Goal: Task Accomplishment & Management: Complete application form

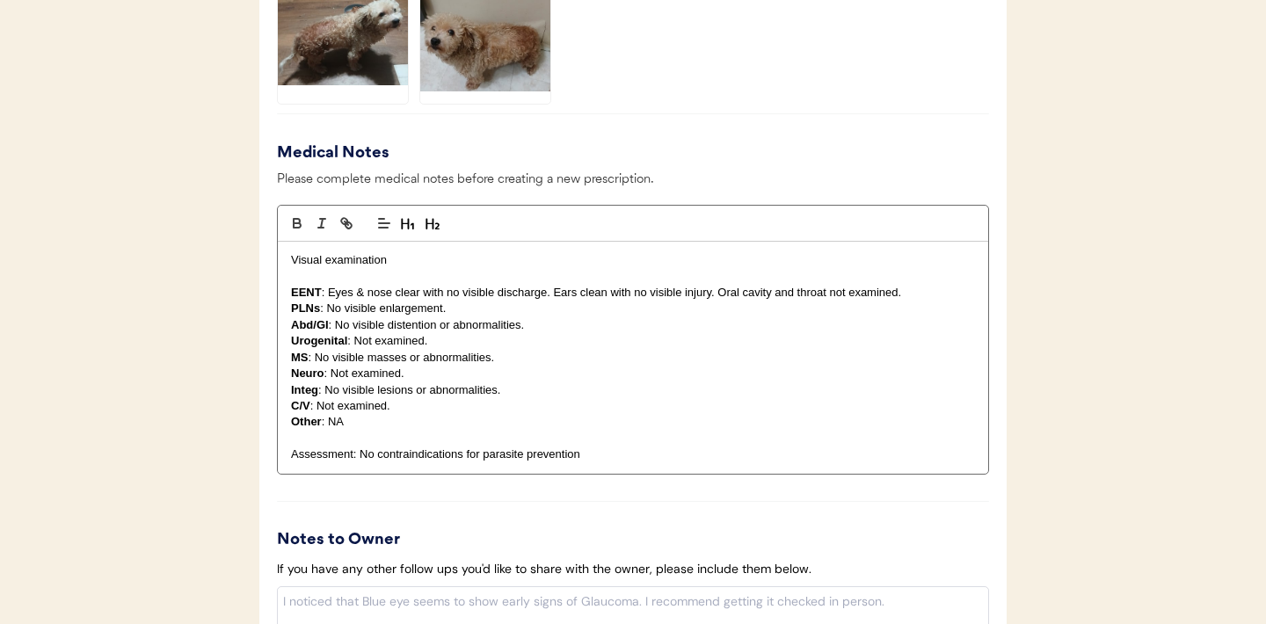
scroll to position [1867, 0]
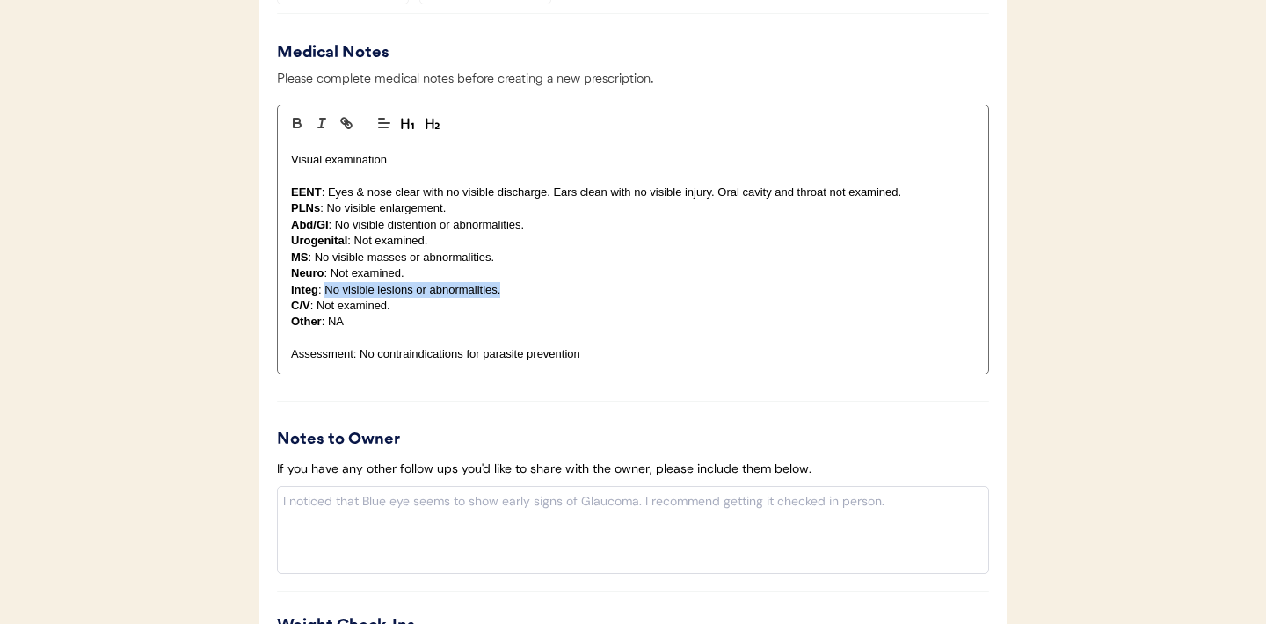
drag, startPoint x: 511, startPoint y: 291, endPoint x: 324, endPoint y: 295, distance: 187.3
click at [324, 295] on p "Integ : No visible lesions or abnormalities." at bounding box center [633, 290] width 684 height 16
click at [617, 298] on p "C/V : Not examined." at bounding box center [633, 306] width 684 height 16
click at [617, 296] on p "Integ : Saliva staining and thinning hair along entire caudal half o dog." at bounding box center [633, 290] width 684 height 16
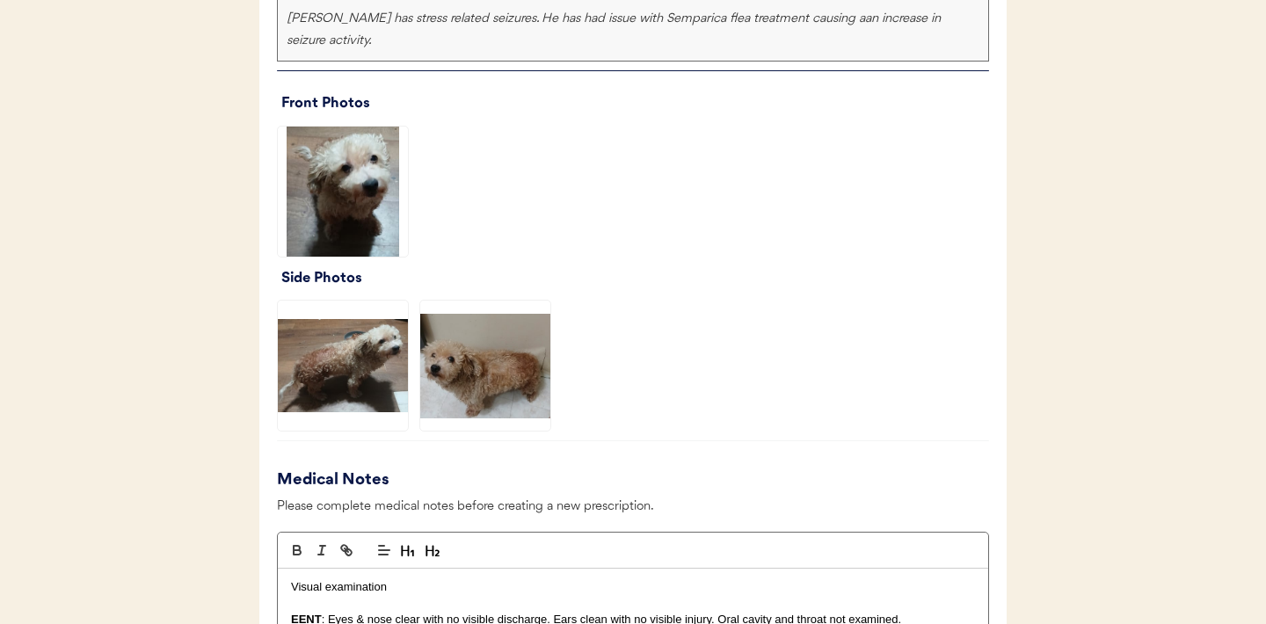
scroll to position [1288, 0]
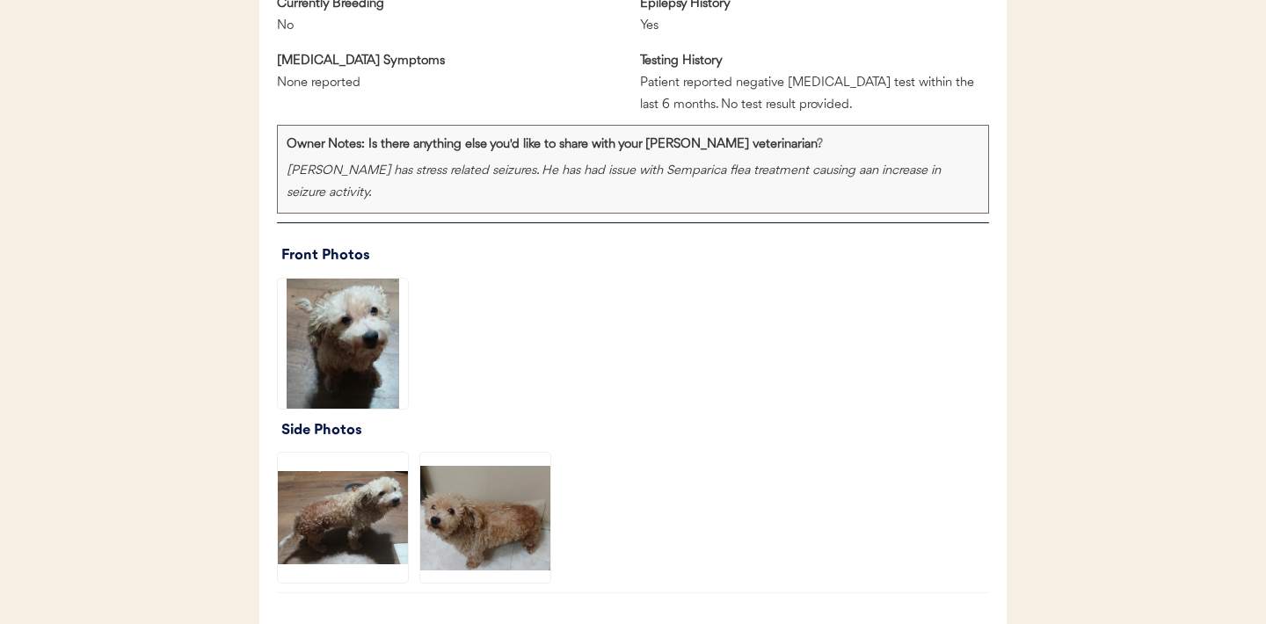
click at [346, 507] on img at bounding box center [343, 518] width 130 height 130
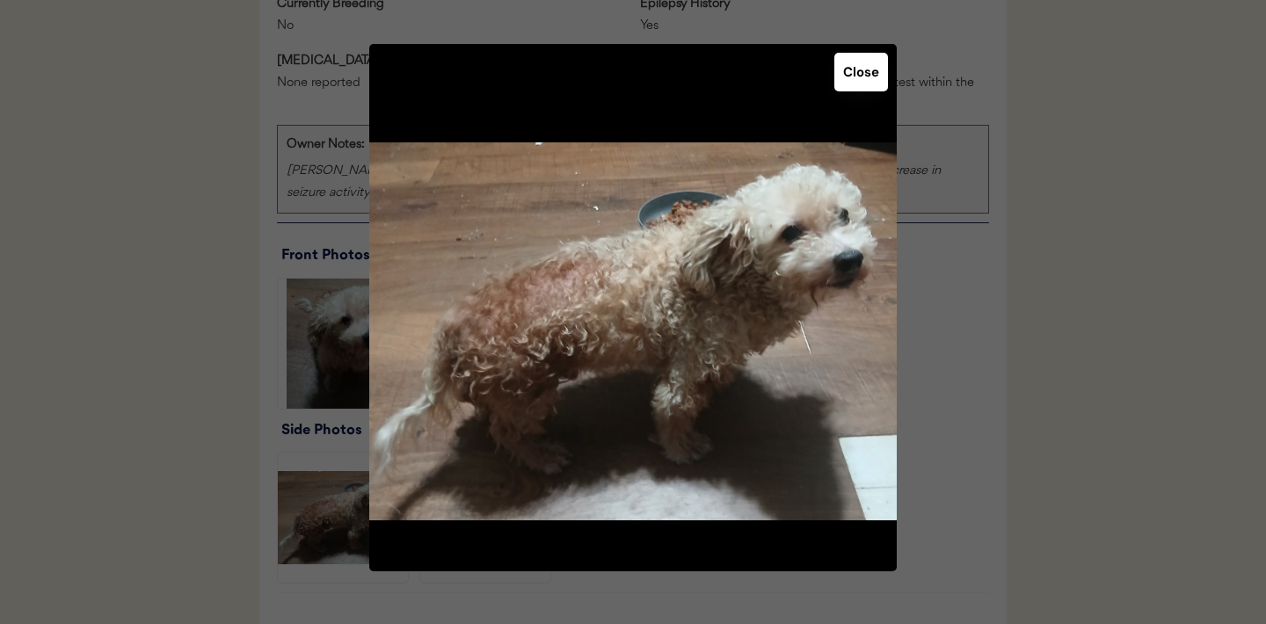
click at [861, 77] on button "Close" at bounding box center [861, 72] width 54 height 39
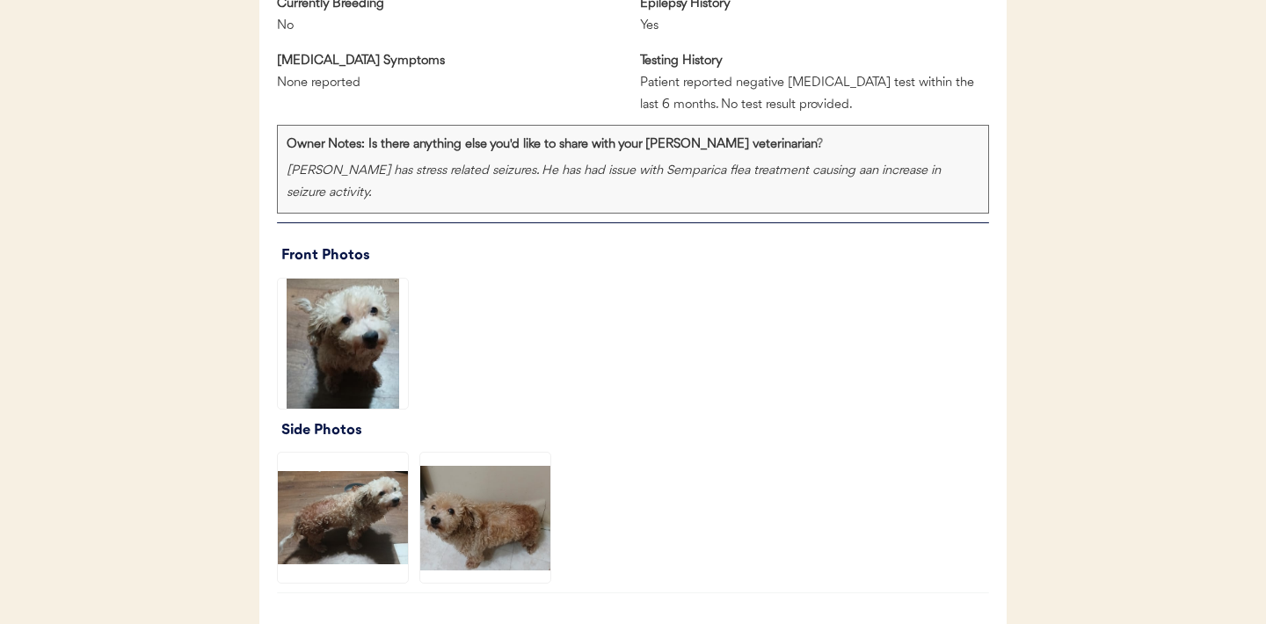
click at [481, 497] on img at bounding box center [485, 518] width 130 height 130
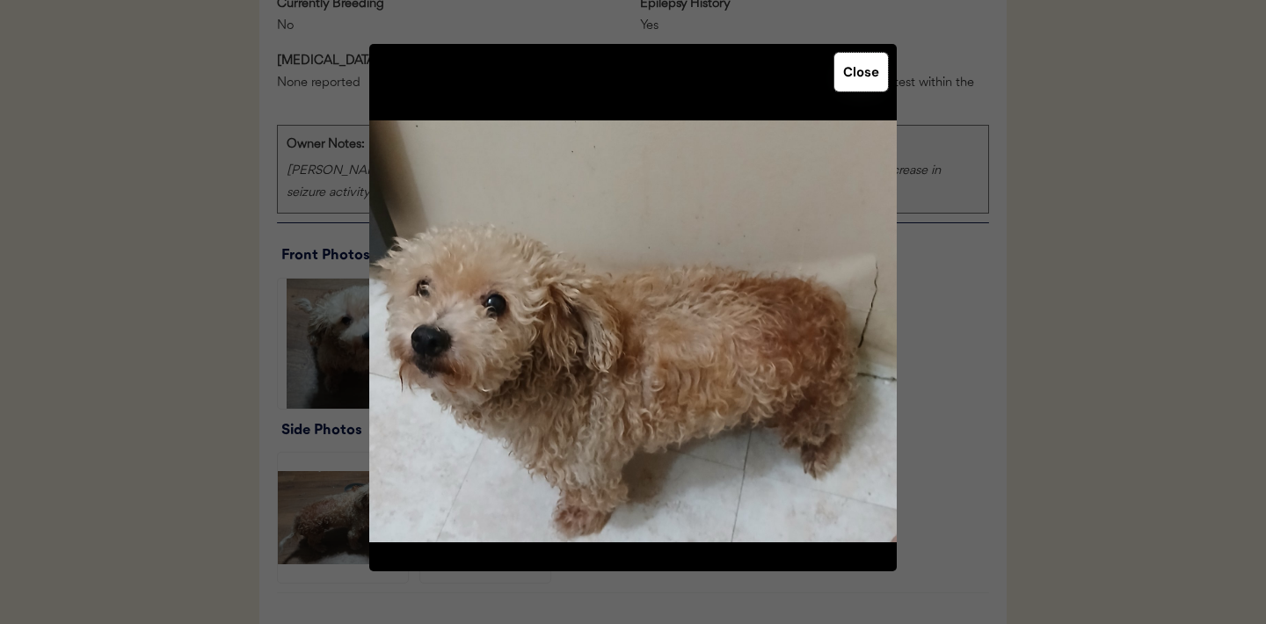
click at [867, 73] on button "Close" at bounding box center [861, 72] width 54 height 39
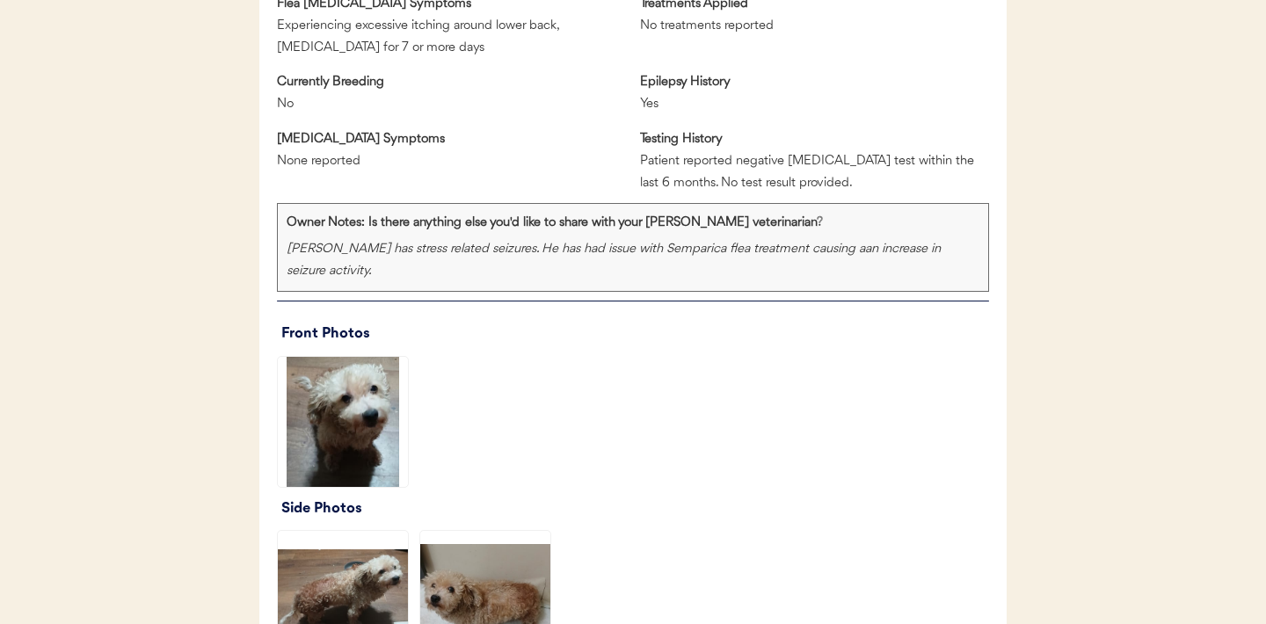
scroll to position [2225, 0]
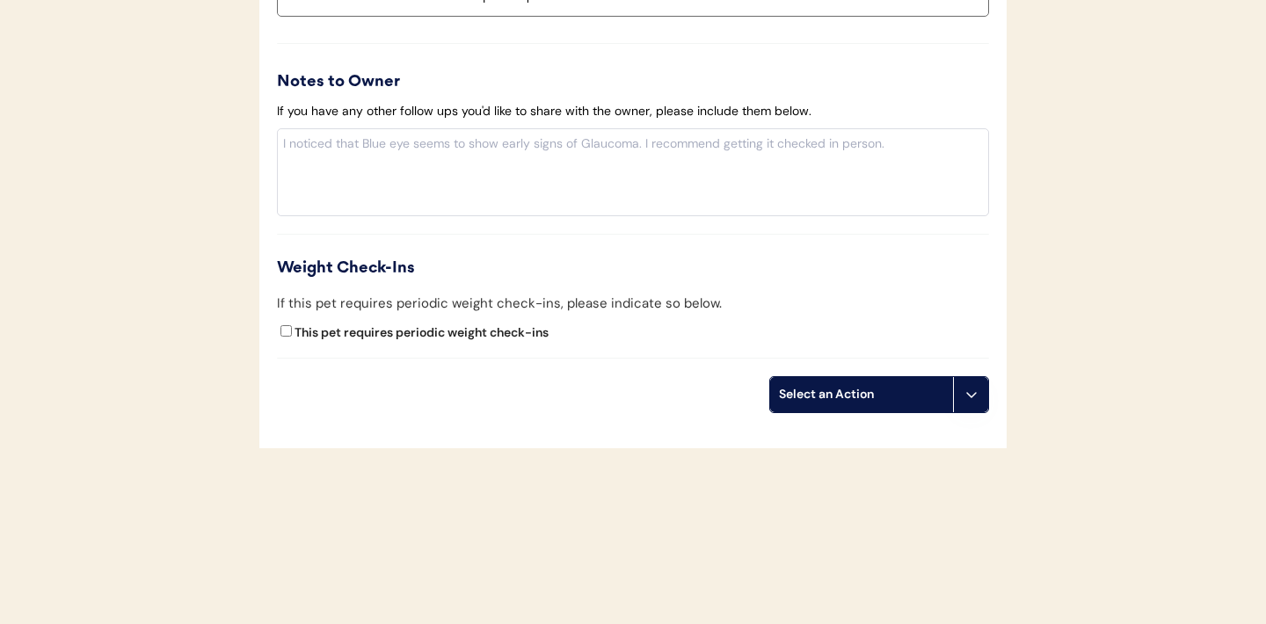
click at [969, 396] on use at bounding box center [971, 395] width 14 height 14
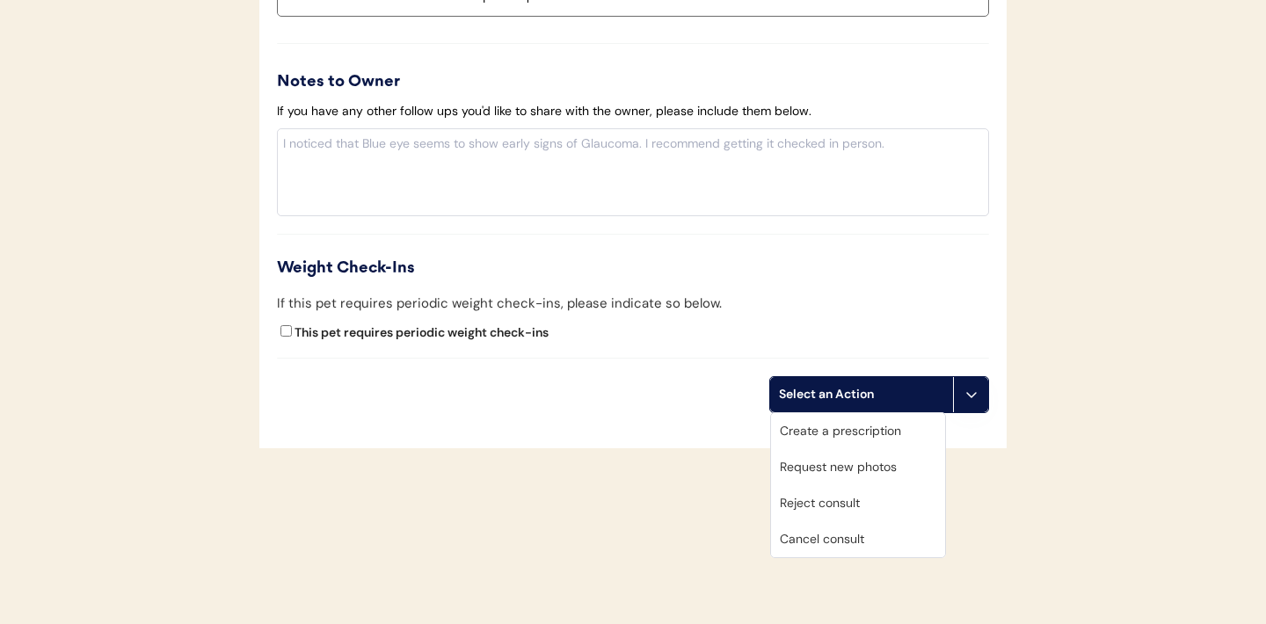
click at [829, 431] on div "Create a prescription" at bounding box center [858, 431] width 174 height 36
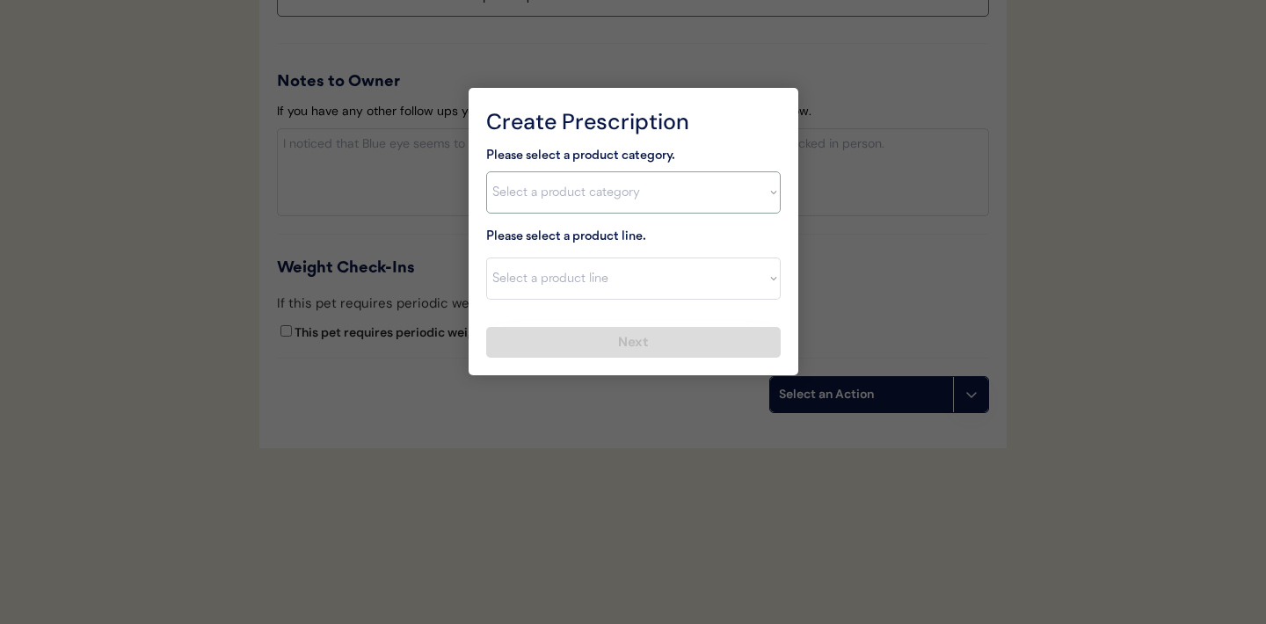
click at [747, 194] on select "Select a product category Allergies Antibiotics Anxiety Combo Parasite Preventi…" at bounding box center [633, 192] width 295 height 42
select select ""flea___tick""
click at [732, 279] on select "Select a product line" at bounding box center [633, 279] width 295 height 42
click at [760, 193] on select "Select a product category Allergies Antibiotics Anxiety Combo Parasite Preventi…" at bounding box center [633, 192] width 295 height 42
click at [767, 289] on select "Select a product line Advantix II Bravecto 1 Month Bravecto 1 Month (3 Month) B…" at bounding box center [633, 279] width 295 height 42
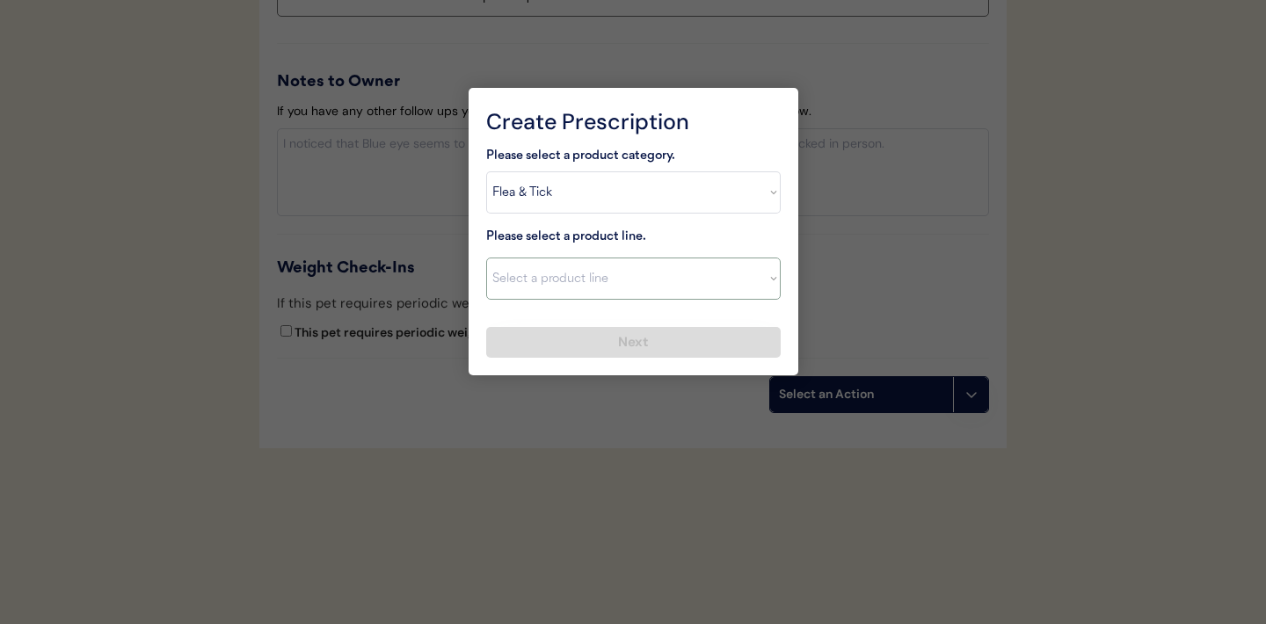
select select ""NexGard""
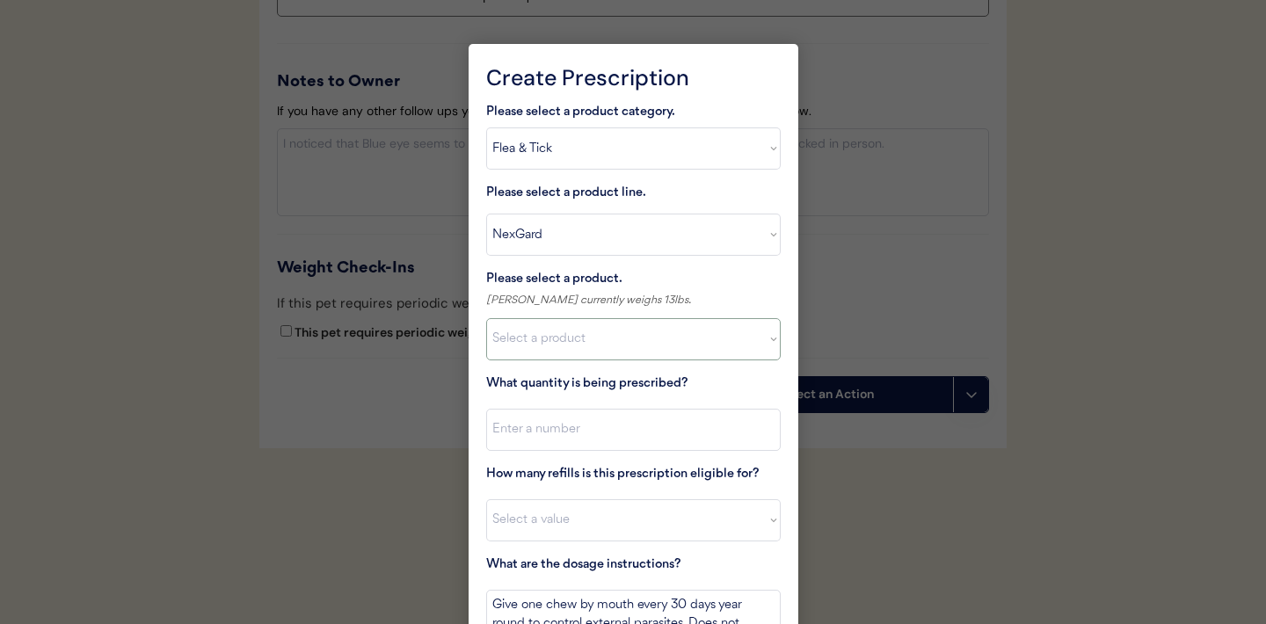
click at [746, 347] on select "Select a product NexGard, 4 - 10lbs NexGard, 10.1 - 24lbs NexGard, 24.1 - 60lbs…" at bounding box center [633, 339] width 295 height 42
select select ""1348695171700984260__LOOKUP__1670802139216x645124073882102900""
click at [651, 435] on input "input" at bounding box center [633, 430] width 295 height 42
type input "1"
click at [601, 535] on select "Select a value 0 1 2 3 4 5 6 7 8 9 10 11" at bounding box center [633, 520] width 295 height 42
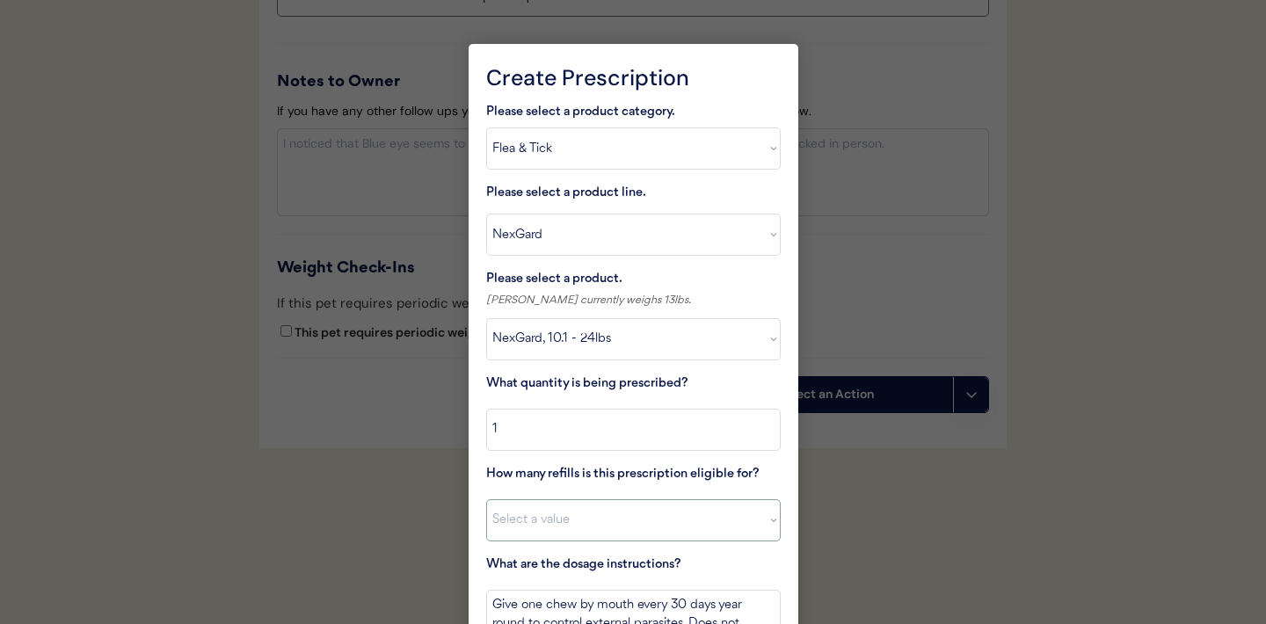
select select "11"
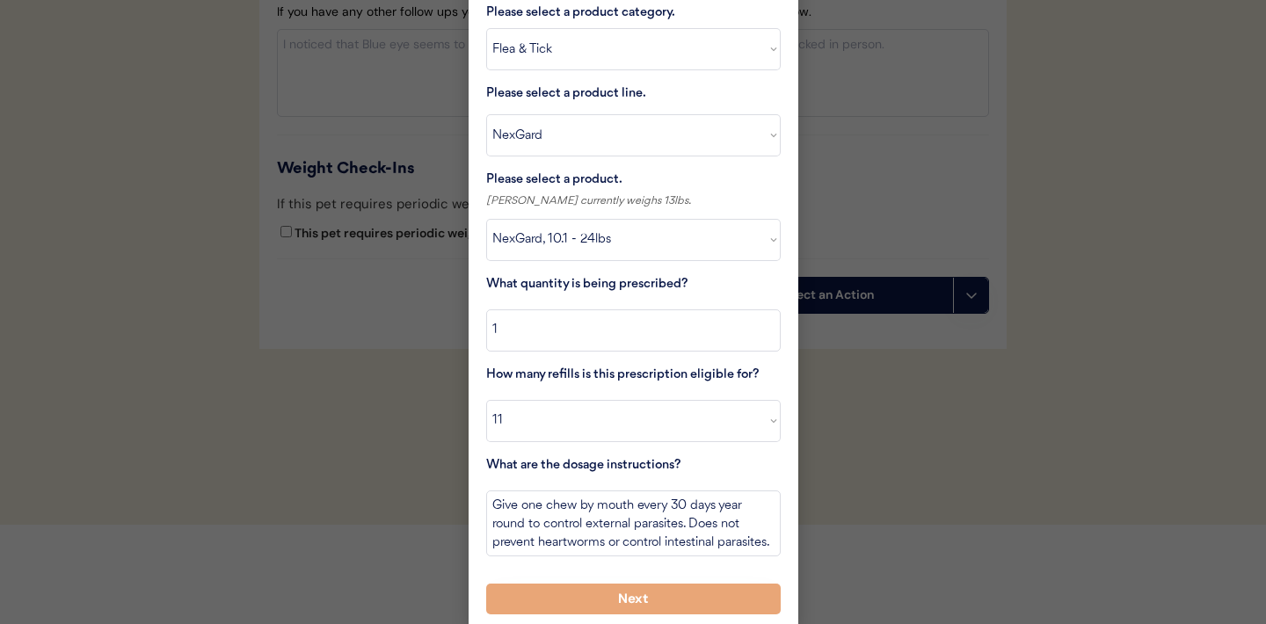
scroll to position [2331, 0]
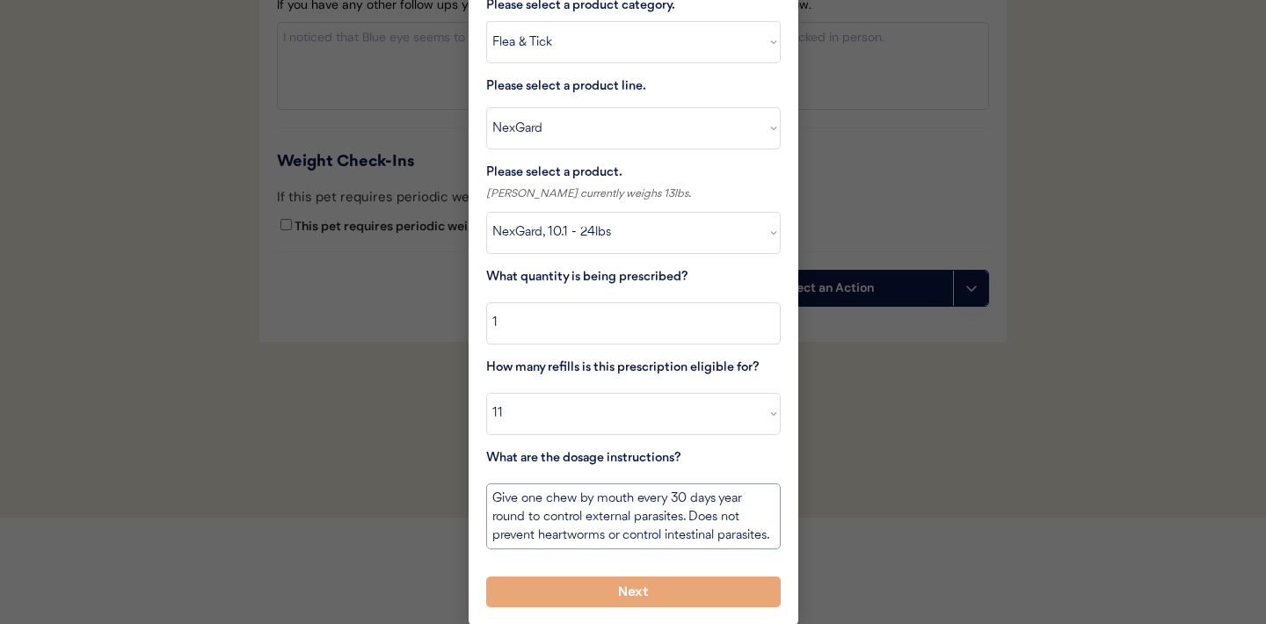
click at [650, 535] on textarea "Give one chew by mouth every 30 days year round to control external parasites. …" at bounding box center [633, 517] width 295 height 66
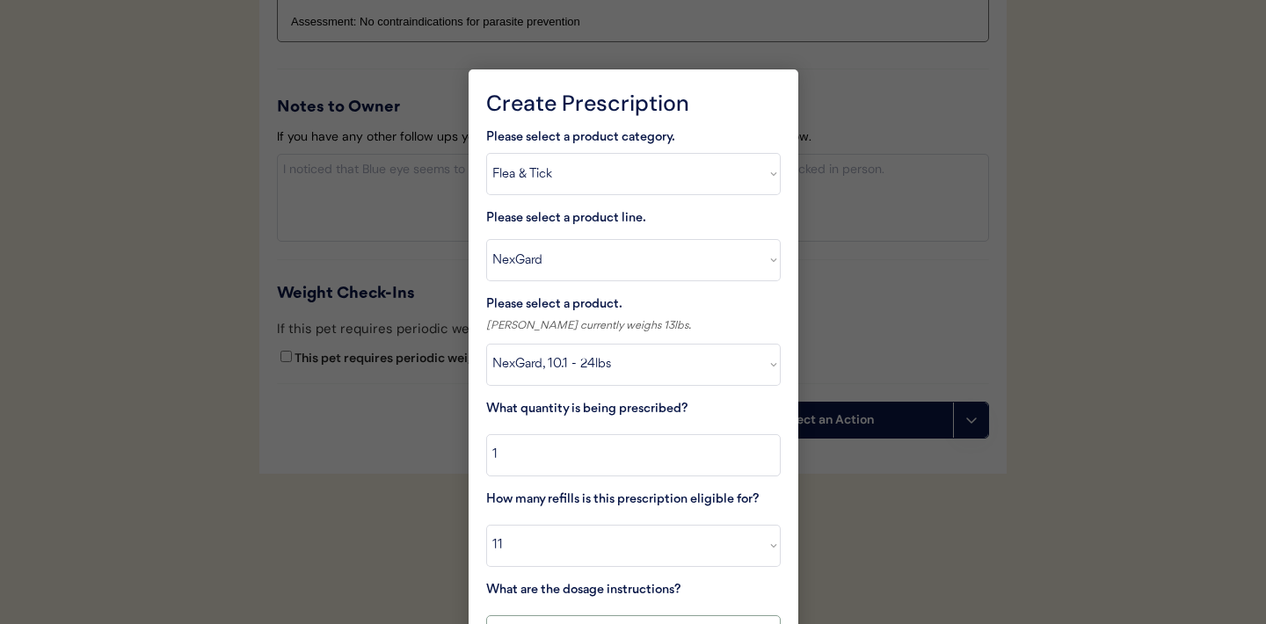
scroll to position [2196, 0]
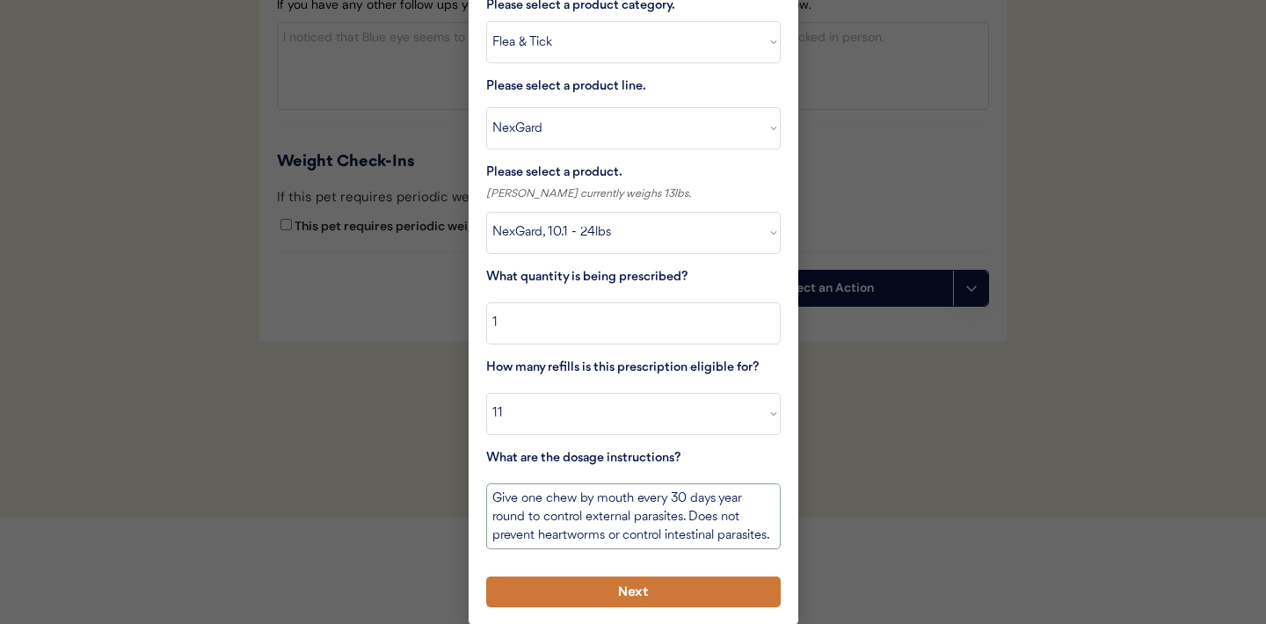
click at [611, 581] on button "Next" at bounding box center [633, 592] width 295 height 31
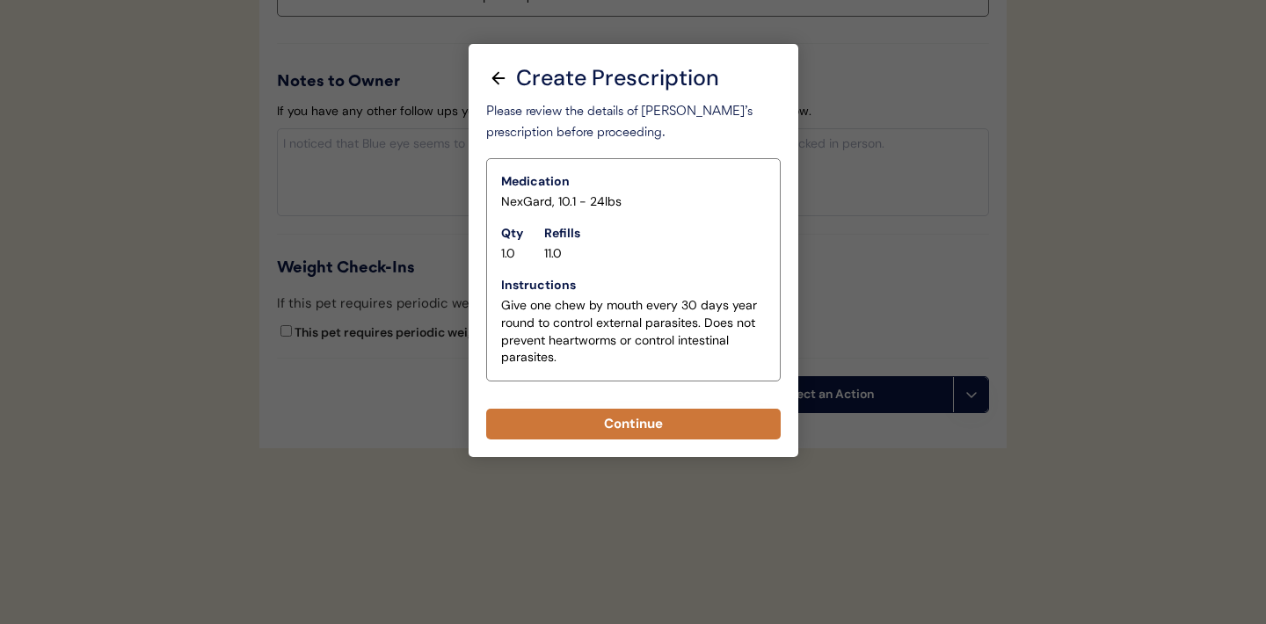
click at [626, 427] on button "Continue" at bounding box center [633, 424] width 295 height 31
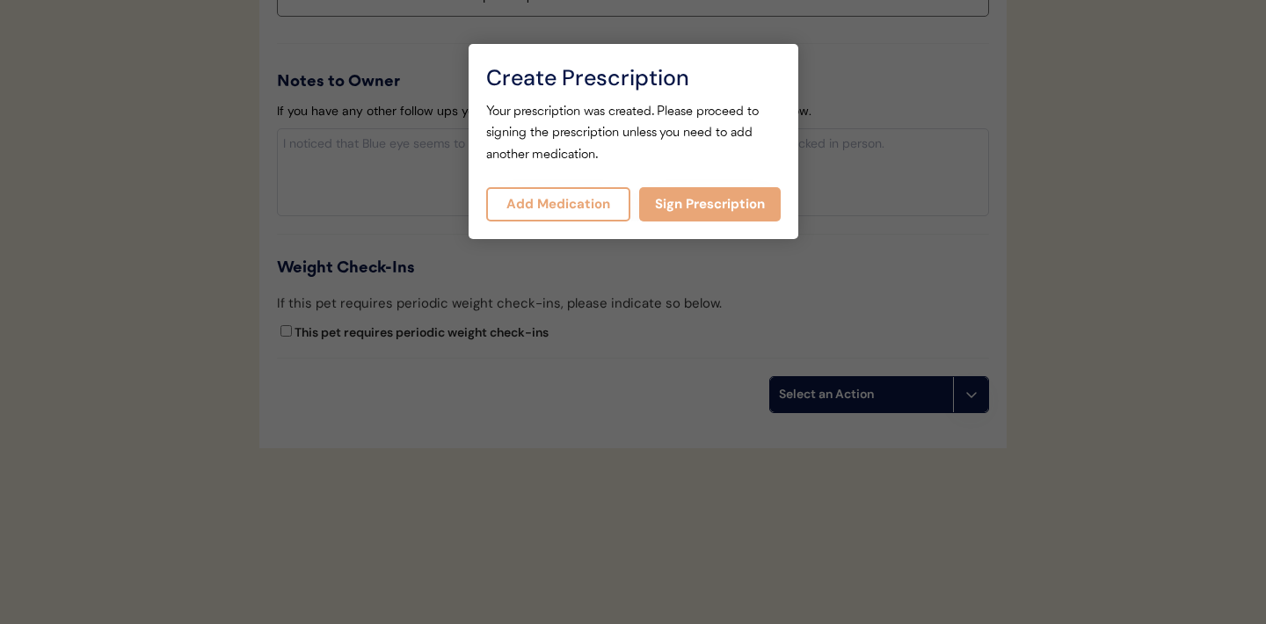
select select ""PLACEHOLDER_1427118222253""
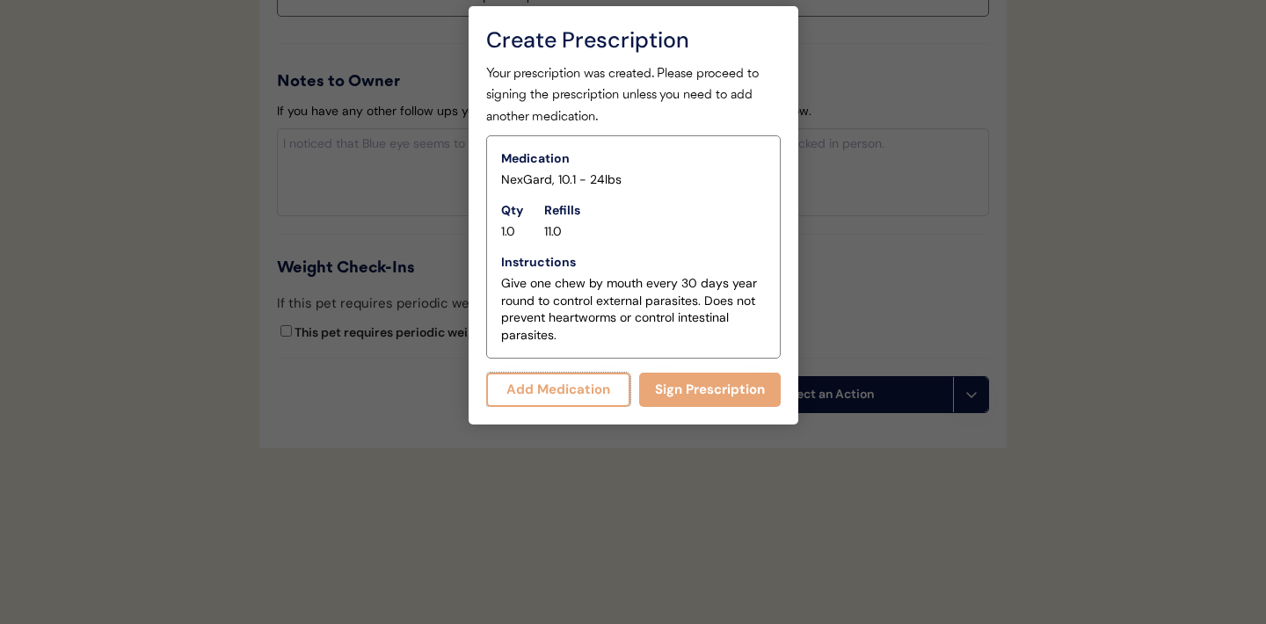
click at [572, 399] on button "Add Medication" at bounding box center [558, 390] width 145 height 34
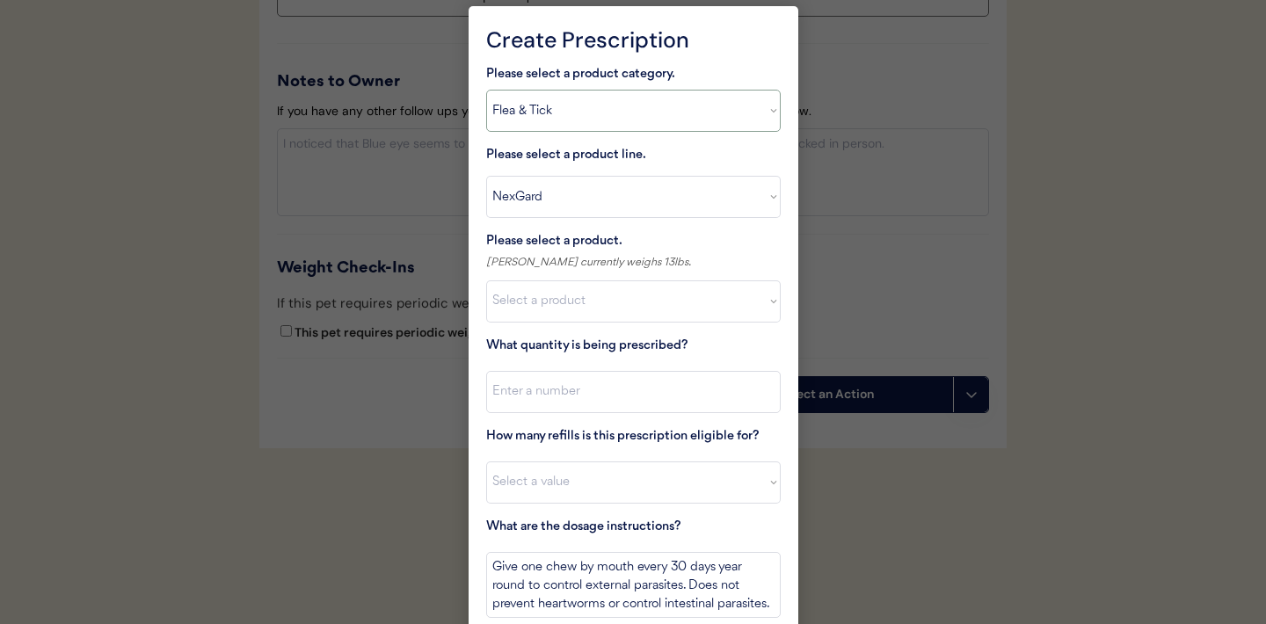
click at [770, 120] on select "Select a product category Allergies Antibiotics Anxiety Combo Parasite Preventi…" at bounding box center [633, 111] width 295 height 42
select select ""heartworm""
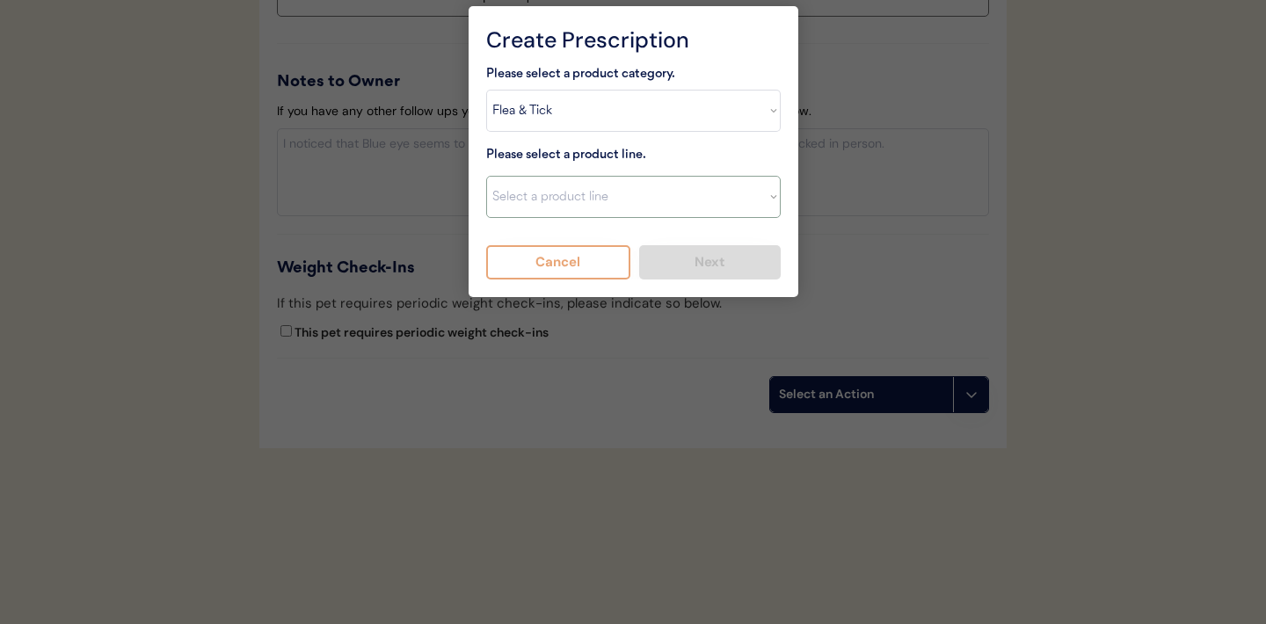
click at [770, 203] on select "Select a product line Heartgard Plus Heartgard Plus (12 Month) Heartgard Plus (…" at bounding box center [633, 197] width 295 height 42
select select ""Heartgard Plus""
type textarea "Give one chew by mouth every 30 days year round to control internal parasites. …"
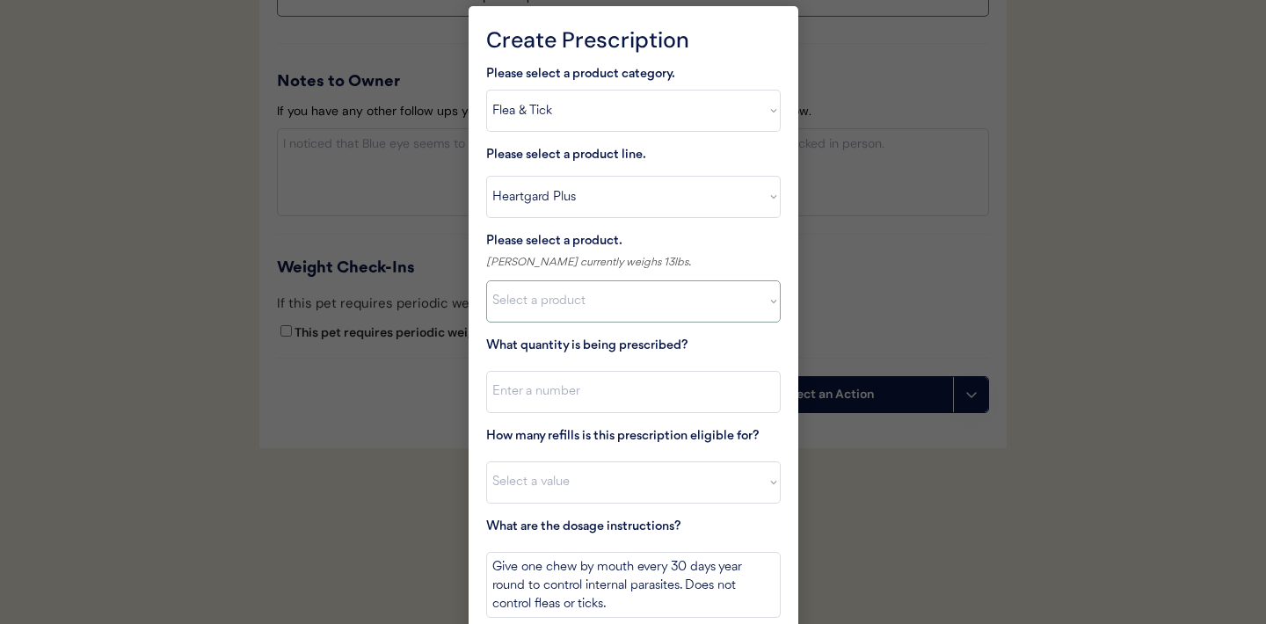
click at [672, 309] on select "Select a product Heartgard Plus, 1-25lbs Heartgard Plus, 26-50lbs Heartgard Plu…" at bounding box center [633, 301] width 295 height 42
select select ""1348695171700984260__LOOKUP__1712800609894x976149362724508200""
click at [590, 397] on input "input" at bounding box center [633, 392] width 295 height 42
type input "1"
click at [558, 482] on select "Select a value 0 1 2 3 4 5 6 7 8 9 10 11" at bounding box center [633, 483] width 295 height 42
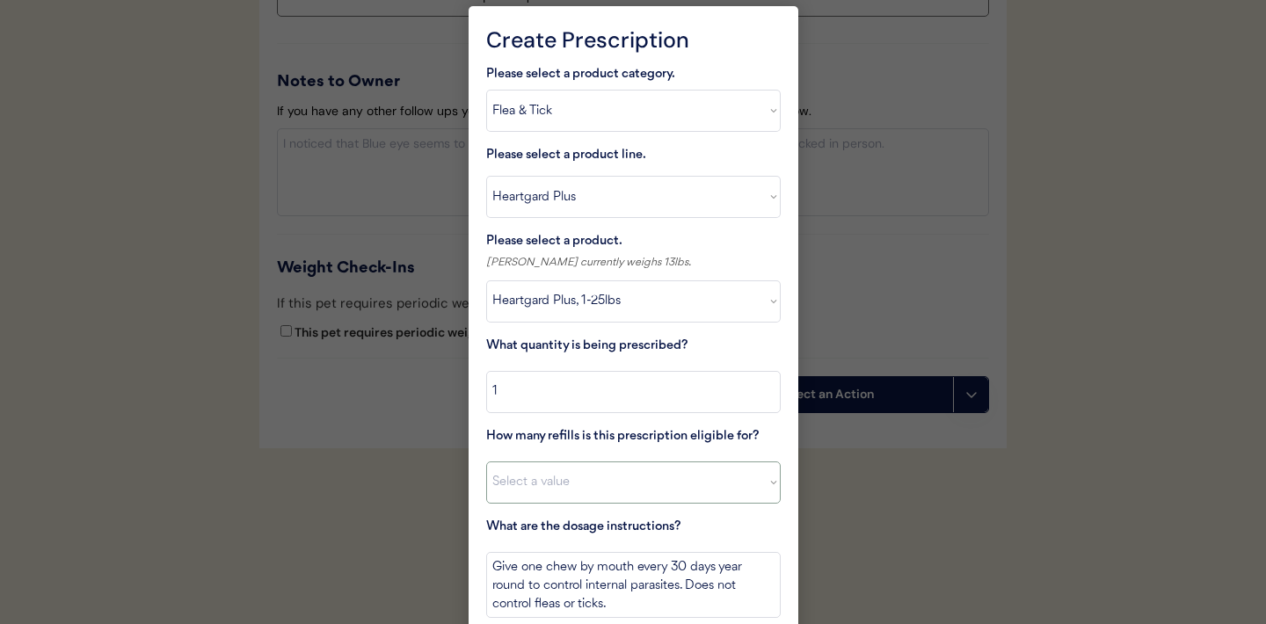
select select "11"
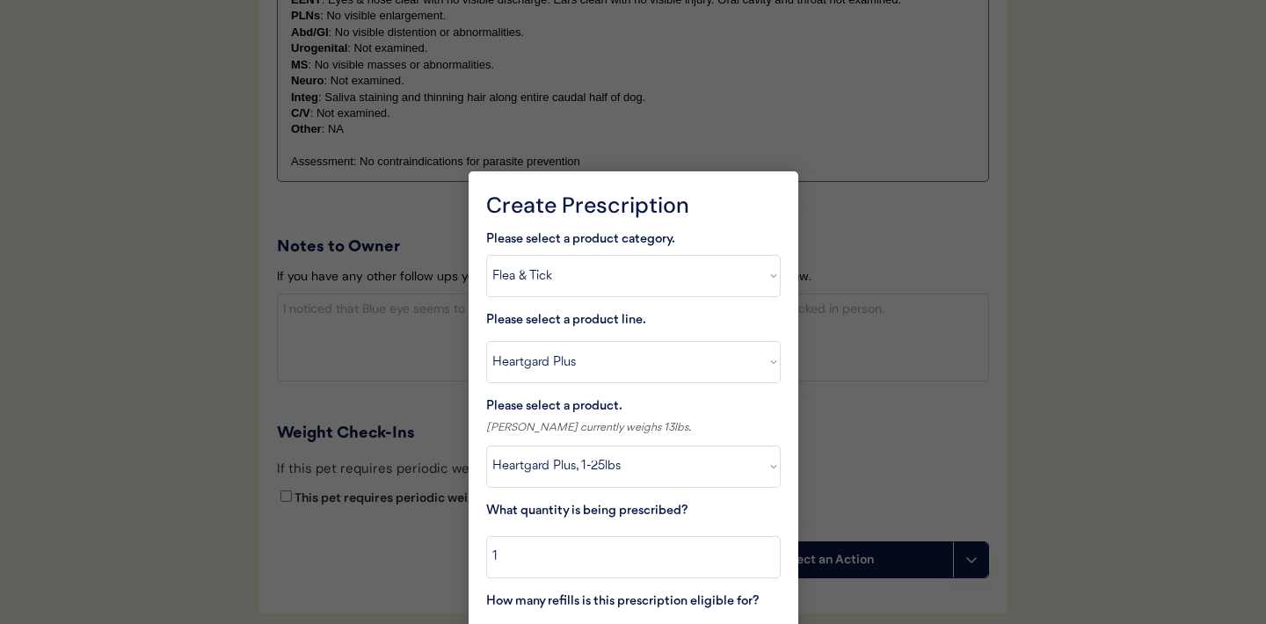
scroll to position [2335, 0]
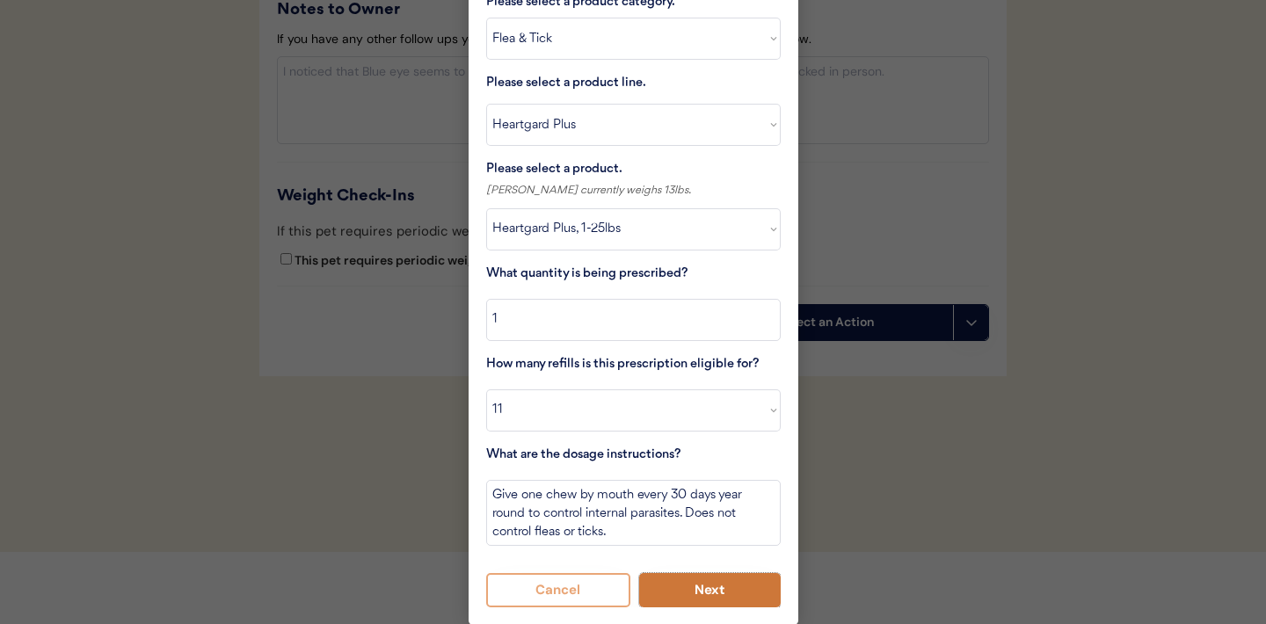
click at [716, 598] on button "Next" at bounding box center [710, 590] width 142 height 34
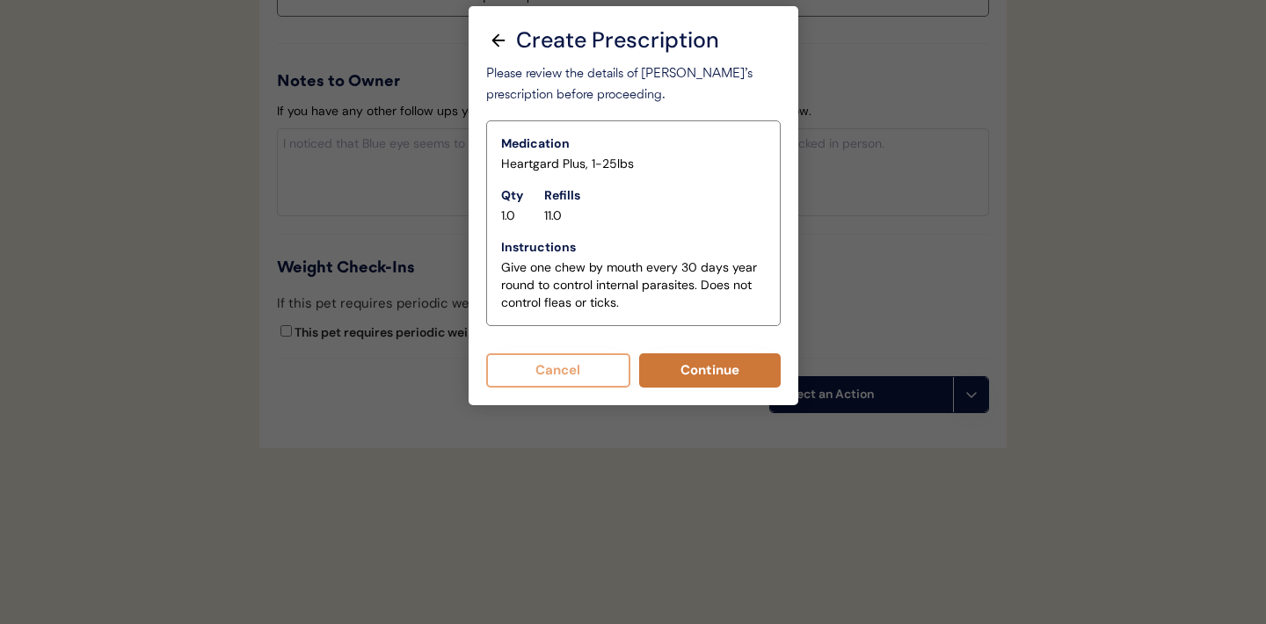
click at [712, 373] on button "Continue" at bounding box center [710, 370] width 142 height 34
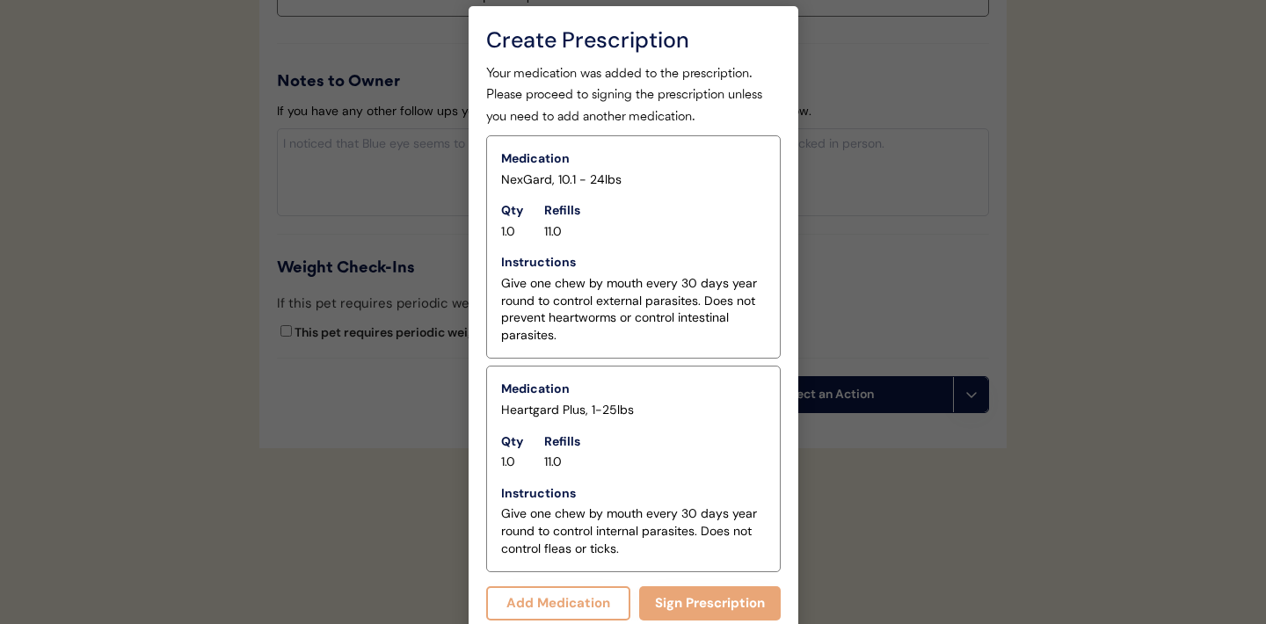
scroll to position [2277, 0]
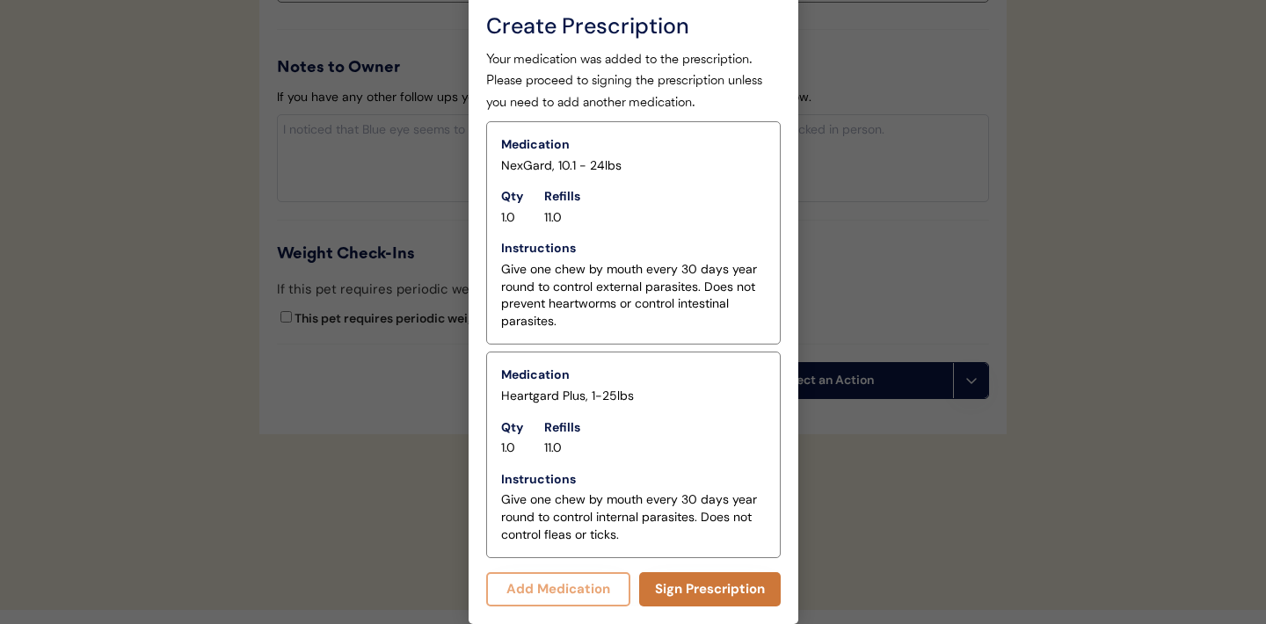
click at [674, 588] on button "Sign Prescription" at bounding box center [710, 589] width 142 height 34
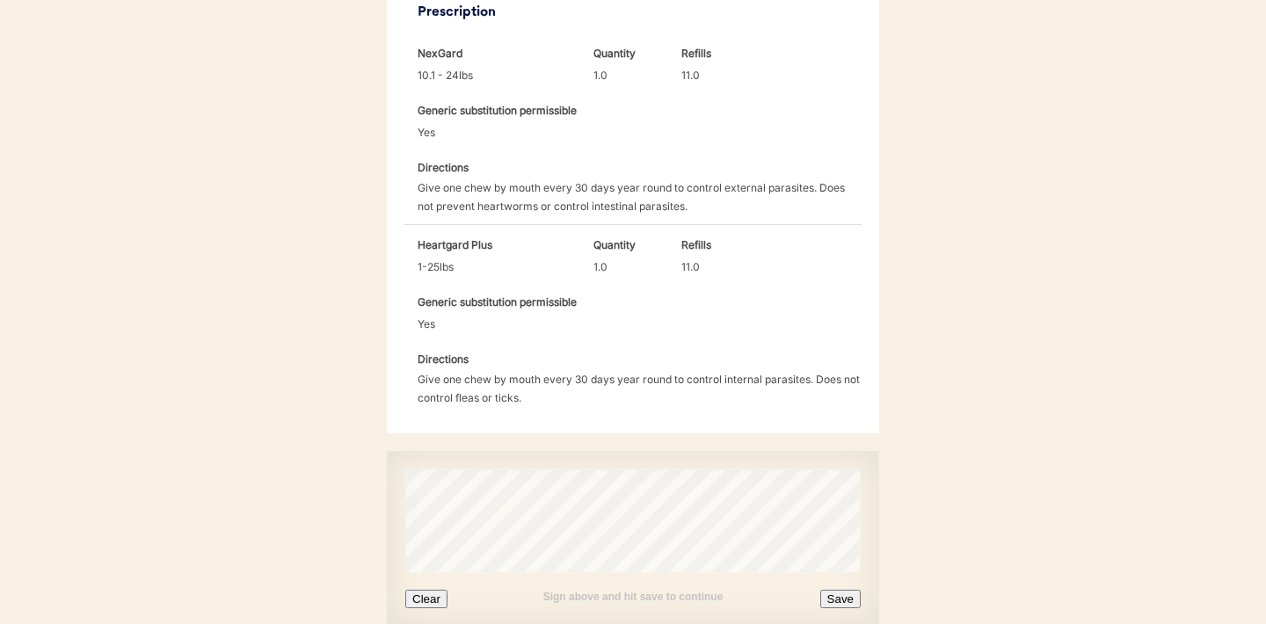
scroll to position [630, 0]
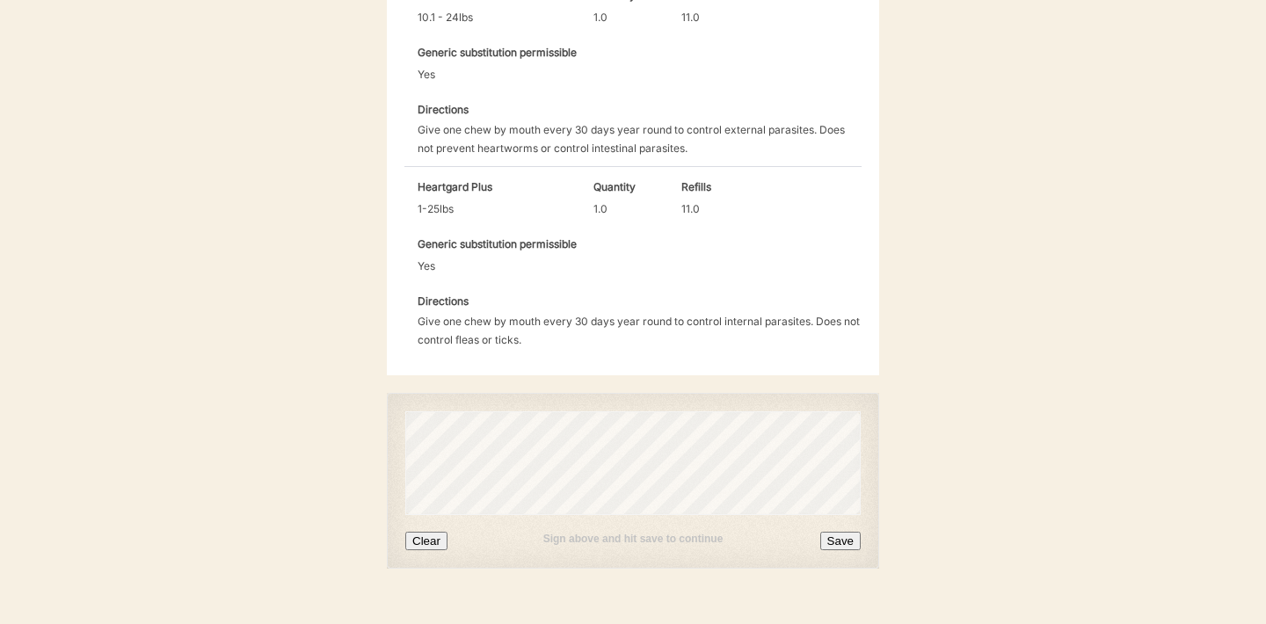
click at [438, 532] on button "Clear" at bounding box center [426, 541] width 42 height 18
click at [428, 532] on button "Clear" at bounding box center [426, 541] width 42 height 18
click at [827, 532] on button "Save" at bounding box center [840, 541] width 40 height 18
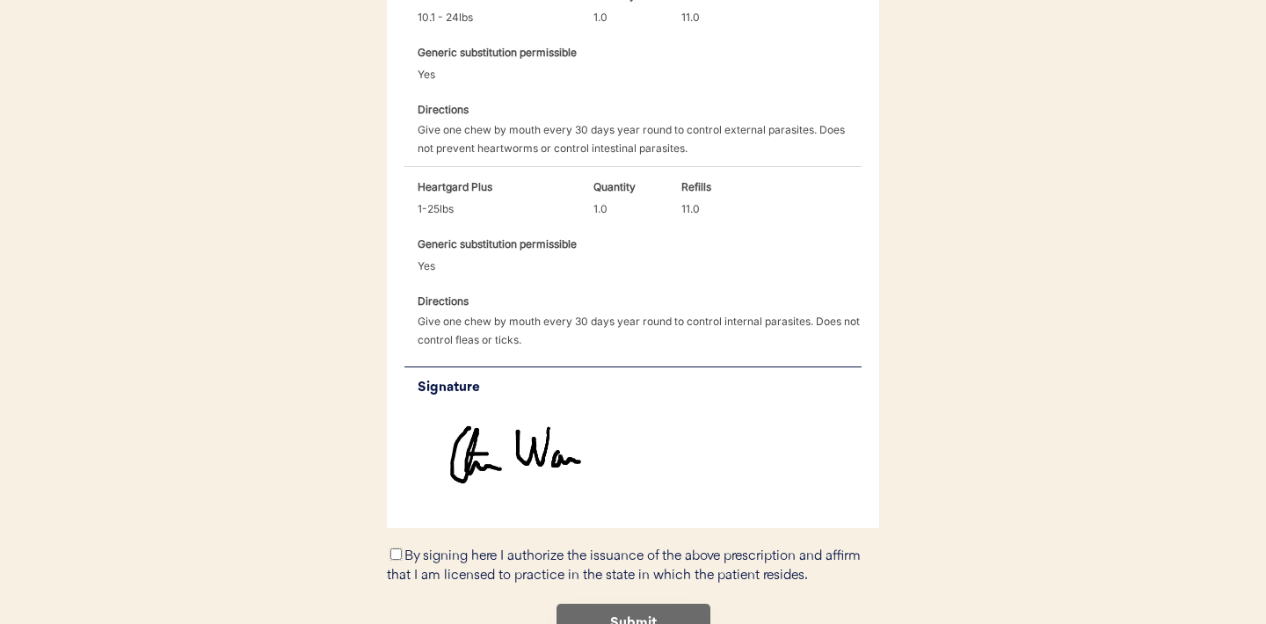
click at [396, 549] on input "By signing here I authorize the issuance of the above prescription and affirm t…" at bounding box center [395, 554] width 11 height 11
checkbox input "true"
click at [643, 604] on button "Submit" at bounding box center [633, 624] width 154 height 40
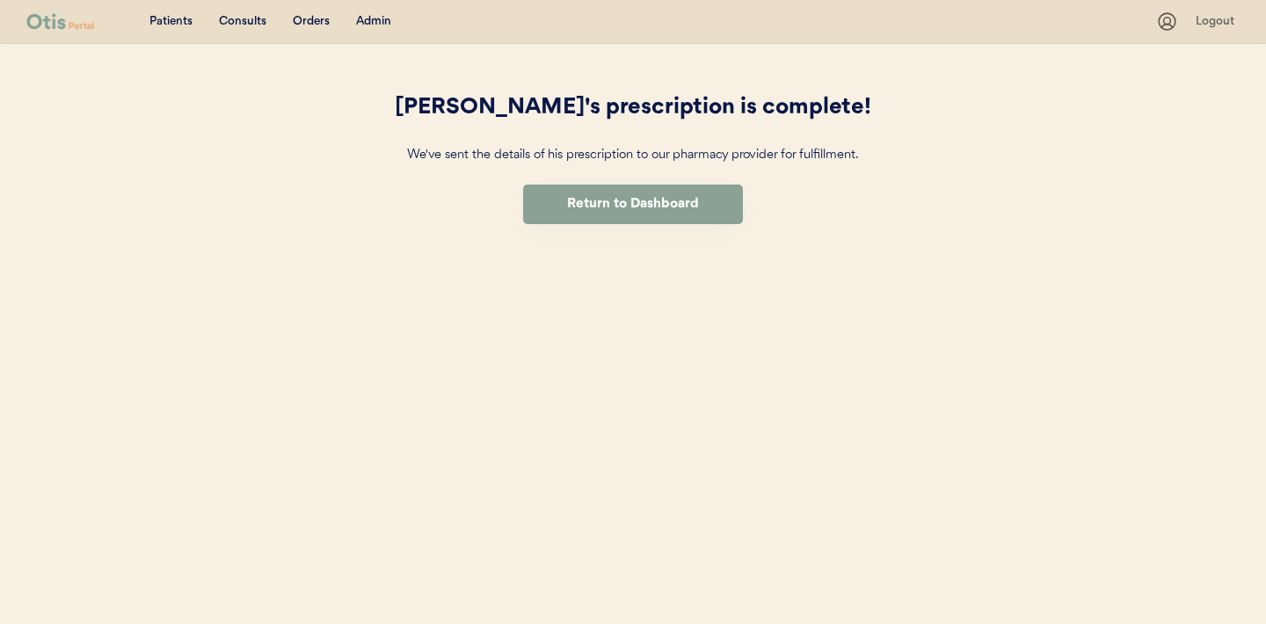
drag, startPoint x: 0, startPoint y: 0, endPoint x: 394, endPoint y: 49, distance: 396.9
click at [757, 337] on div "Patients Consults Orders Admin Logout Geoffrey's prescription is complete! We'v…" at bounding box center [633, 312] width 1266 height 624
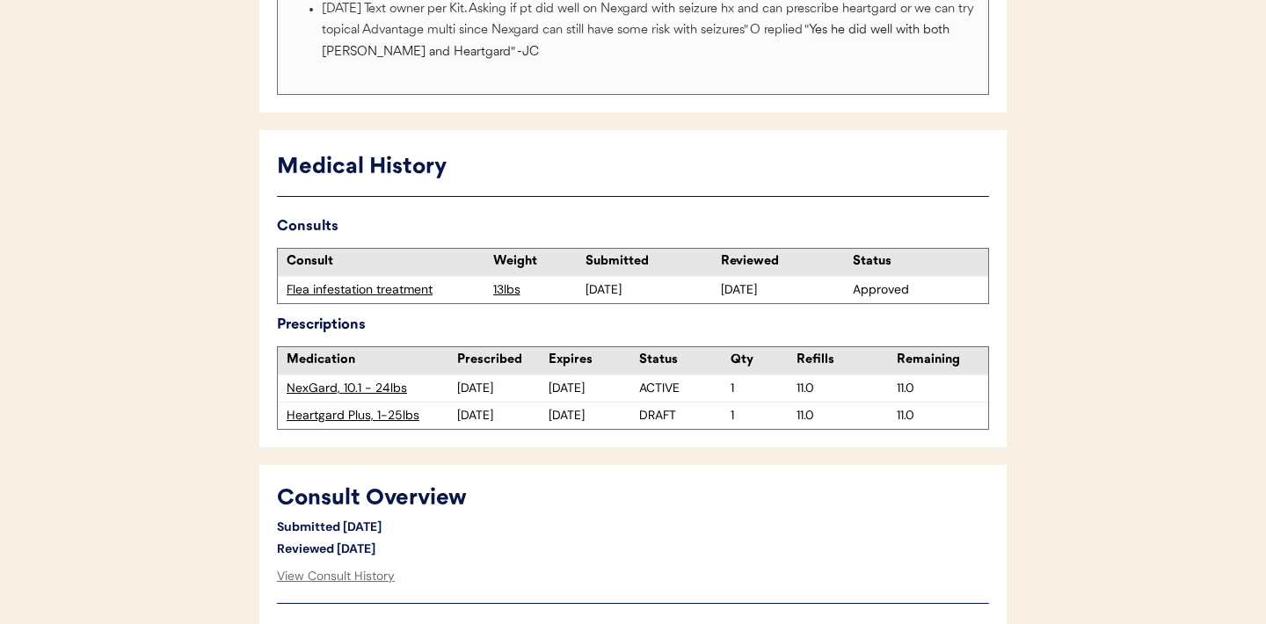
scroll to position [423, 0]
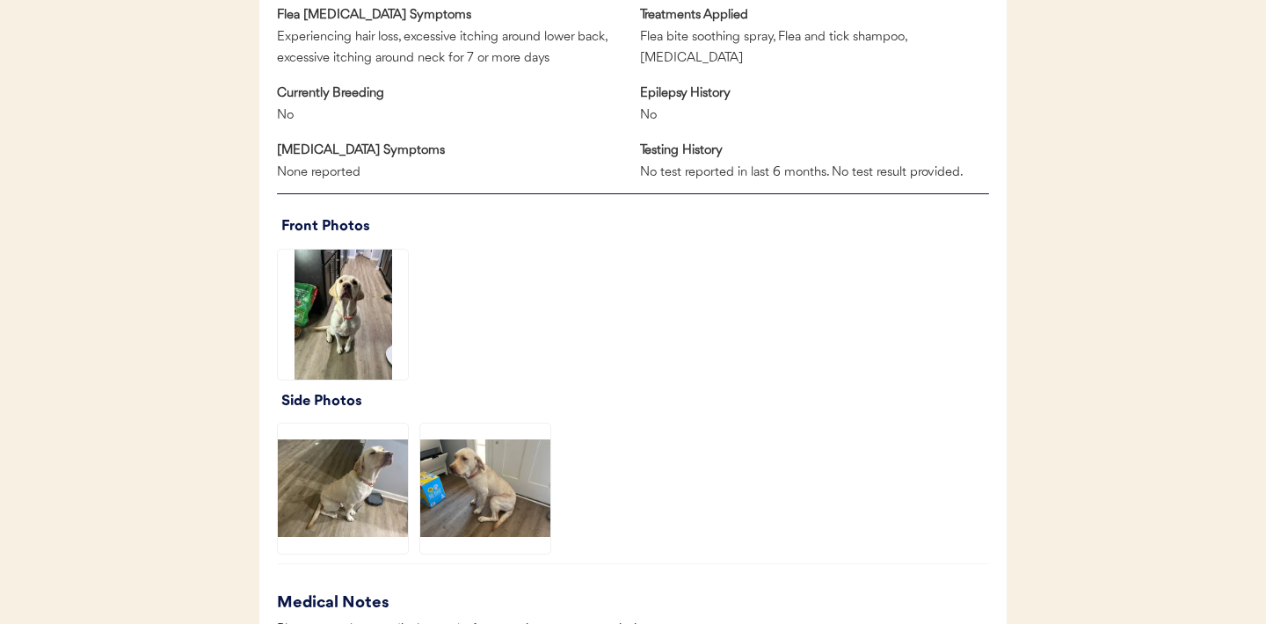
scroll to position [1135, 0]
click at [332, 316] on img at bounding box center [343, 314] width 130 height 130
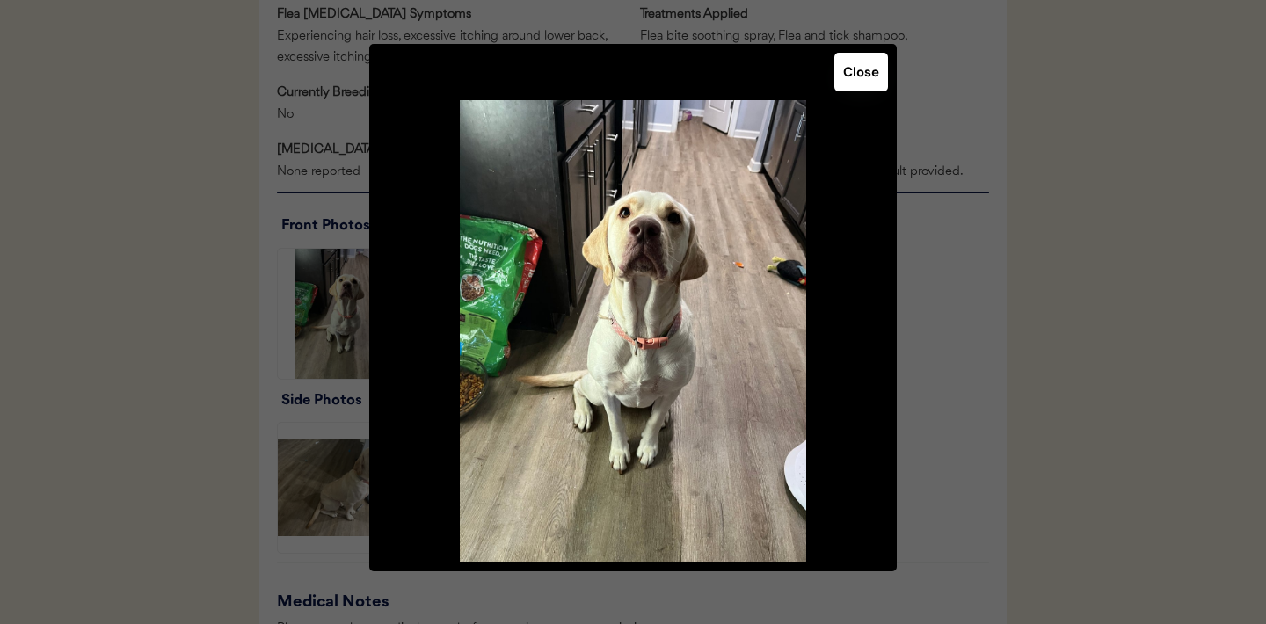
click at [855, 77] on button "Close" at bounding box center [861, 72] width 54 height 39
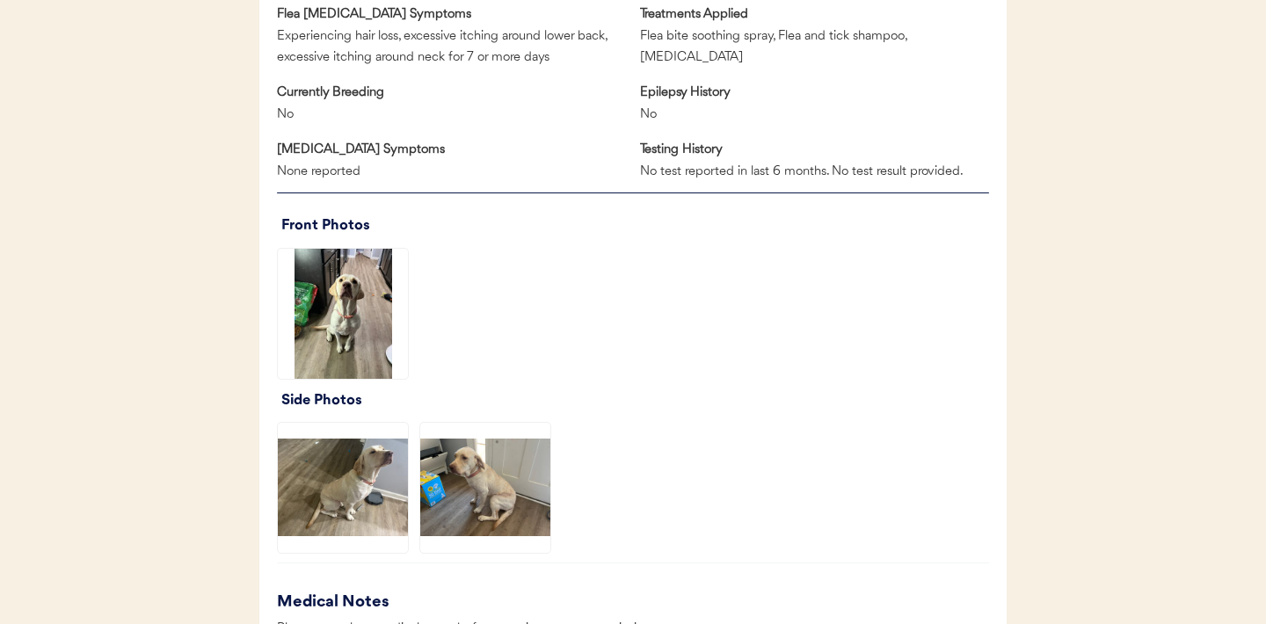
click at [490, 482] on img at bounding box center [485, 488] width 130 height 130
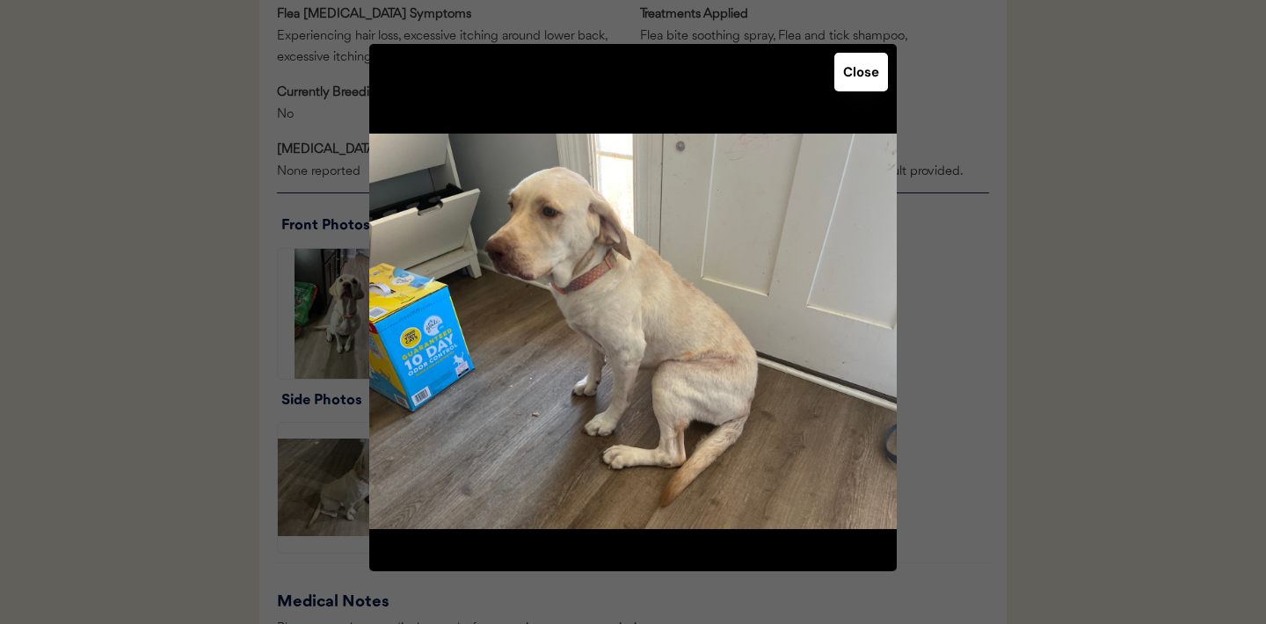
click at [873, 76] on button "Close" at bounding box center [861, 72] width 54 height 39
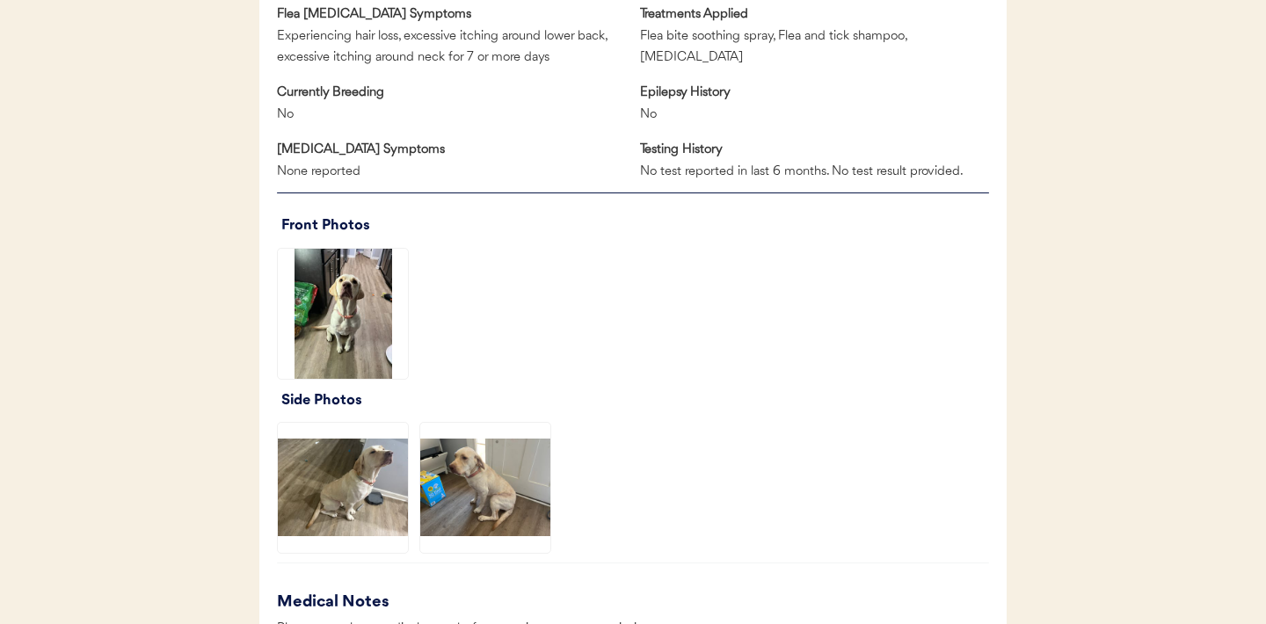
click at [337, 488] on img at bounding box center [343, 488] width 130 height 130
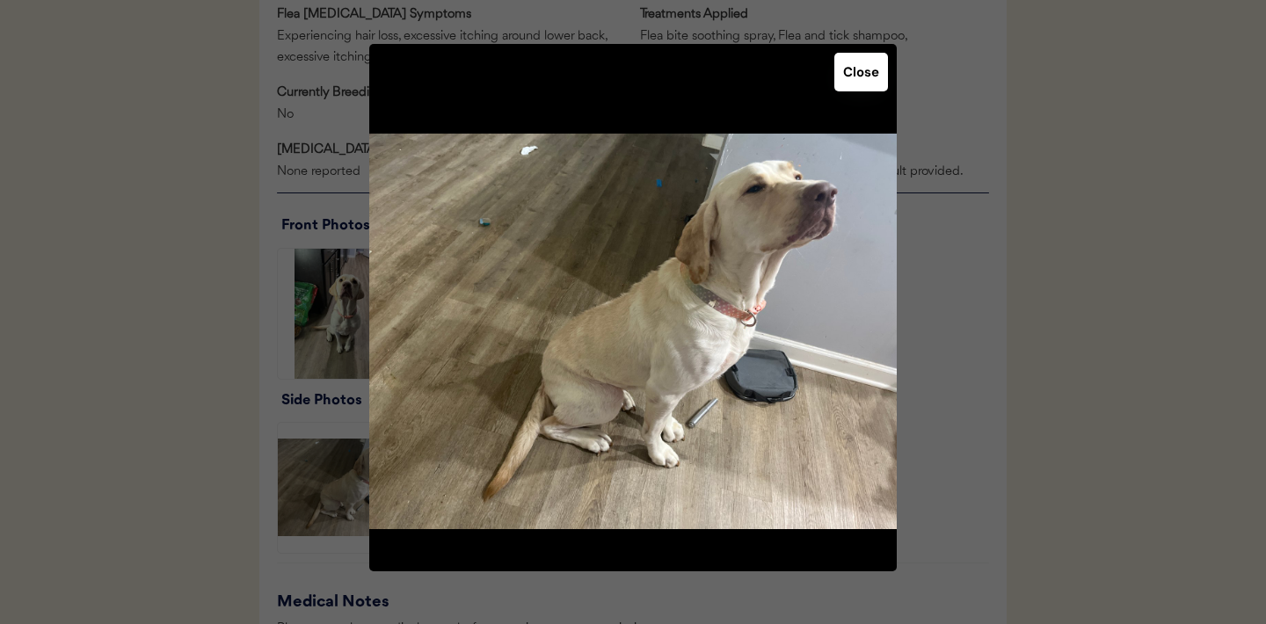
click at [862, 61] on button "Close" at bounding box center [861, 72] width 54 height 39
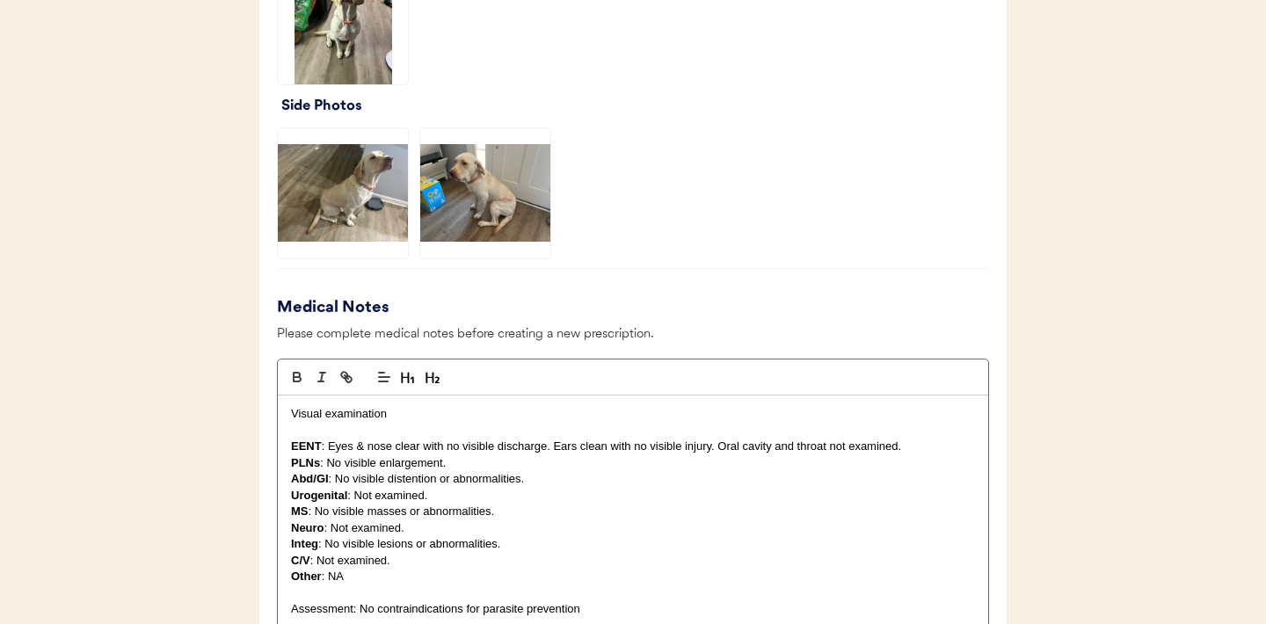
scroll to position [1865, 0]
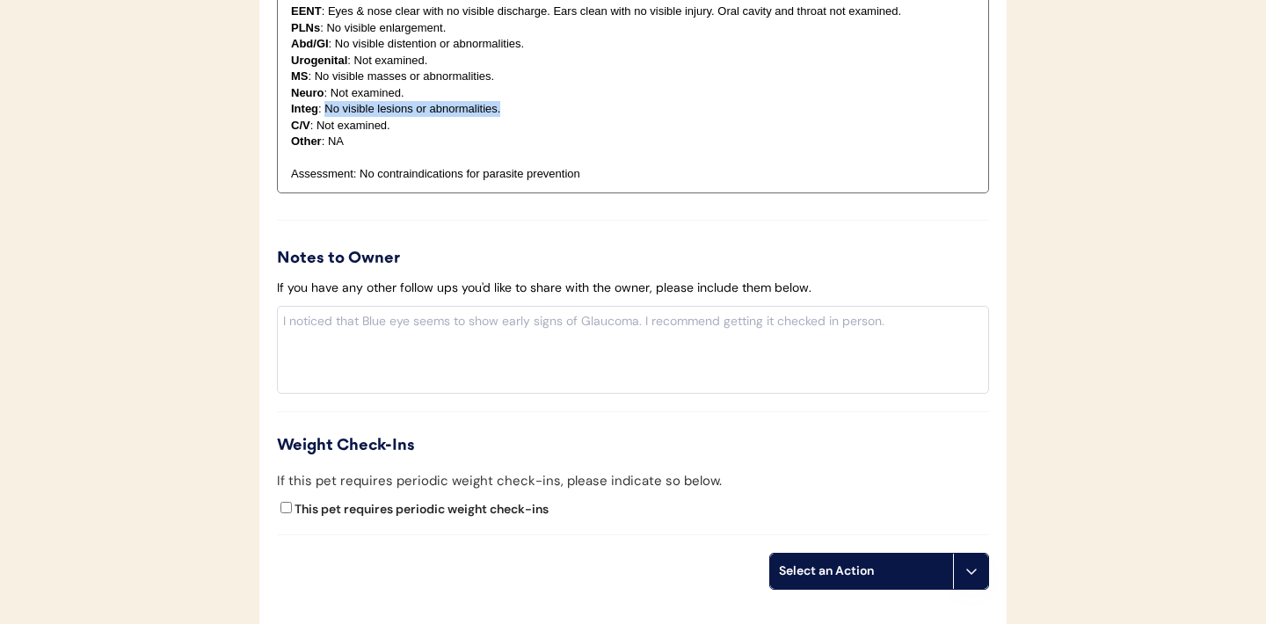
drag, startPoint x: 506, startPoint y: 113, endPoint x: 327, endPoint y: 115, distance: 178.5
click at [327, 115] on p "Integ : No visible lesions or abnormalities." at bounding box center [633, 109] width 684 height 16
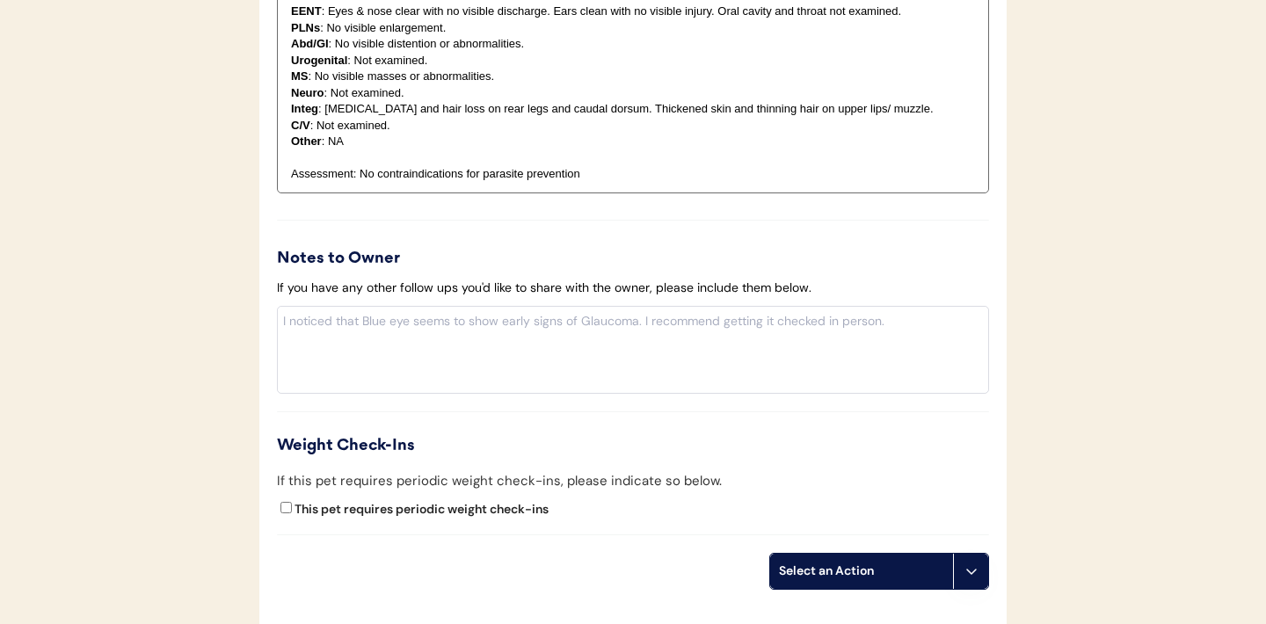
click at [663, 113] on p "Integ : Erythema and hair loss on rear legs and caudal dorsum. Thickened skin a…" at bounding box center [633, 109] width 684 height 16
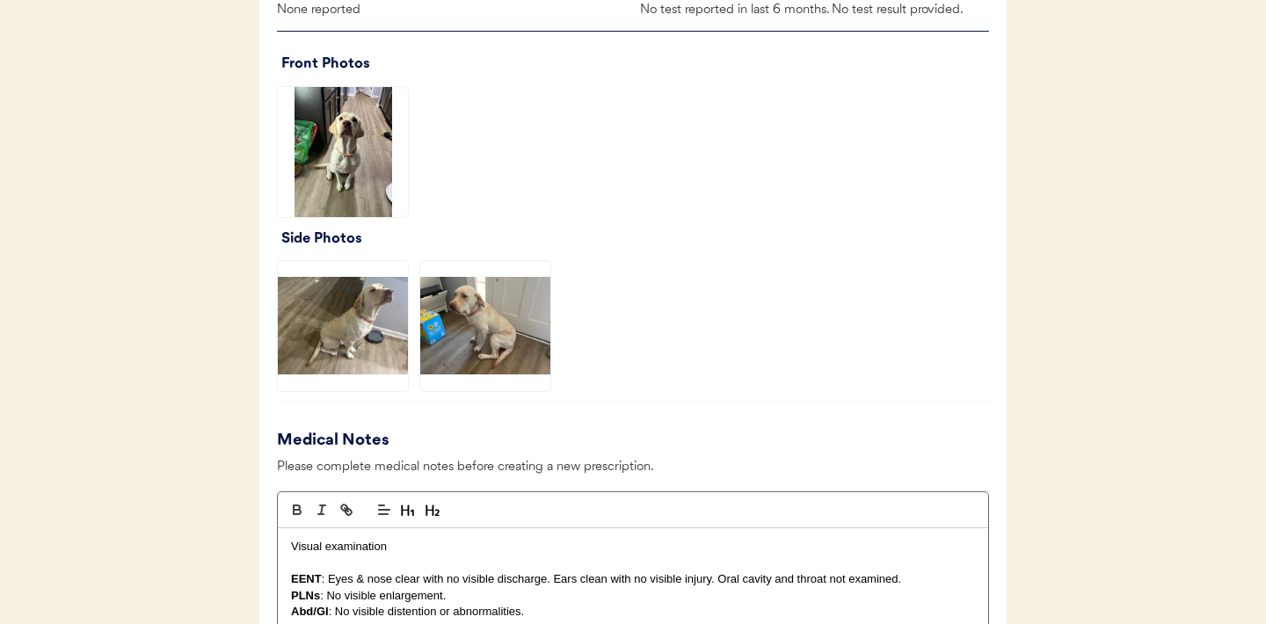
scroll to position [1290, 0]
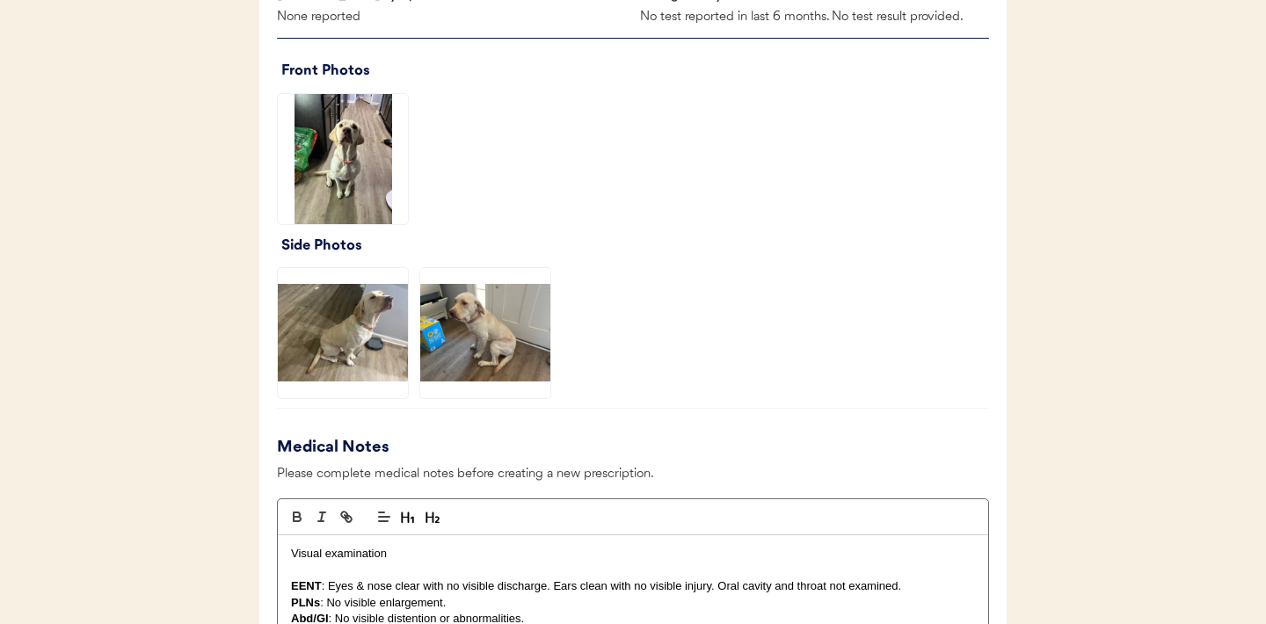
click at [480, 316] on img at bounding box center [485, 333] width 130 height 130
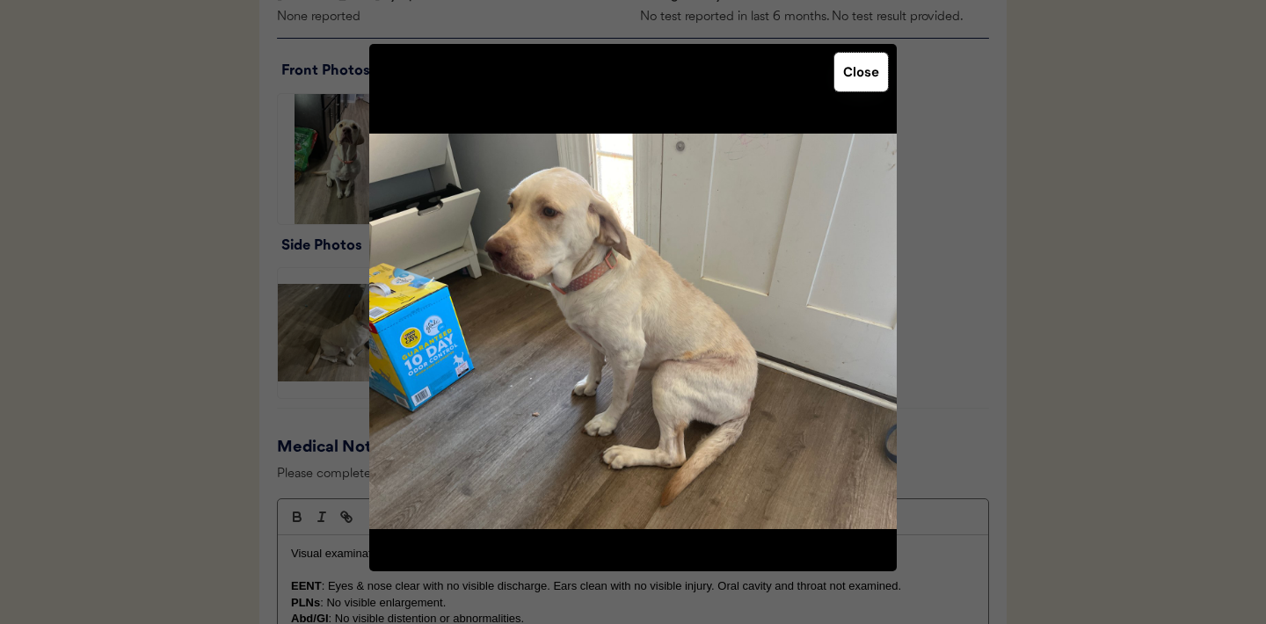
click at [857, 86] on button "Close" at bounding box center [861, 72] width 54 height 39
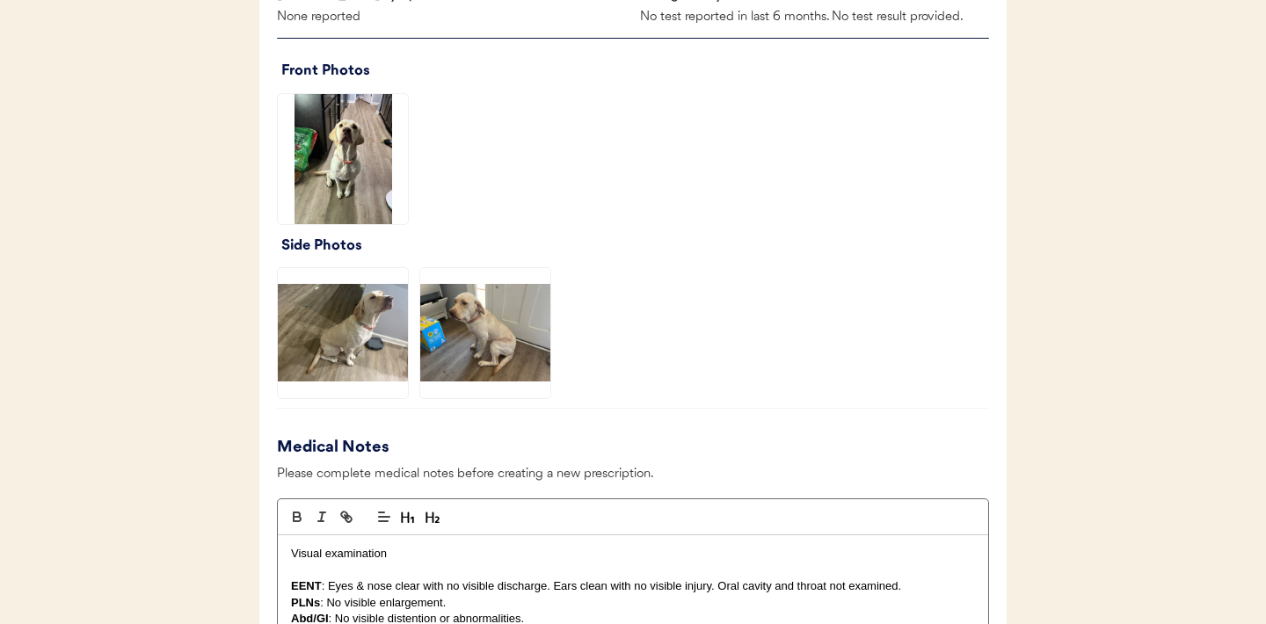
click at [366, 156] on img at bounding box center [343, 159] width 130 height 130
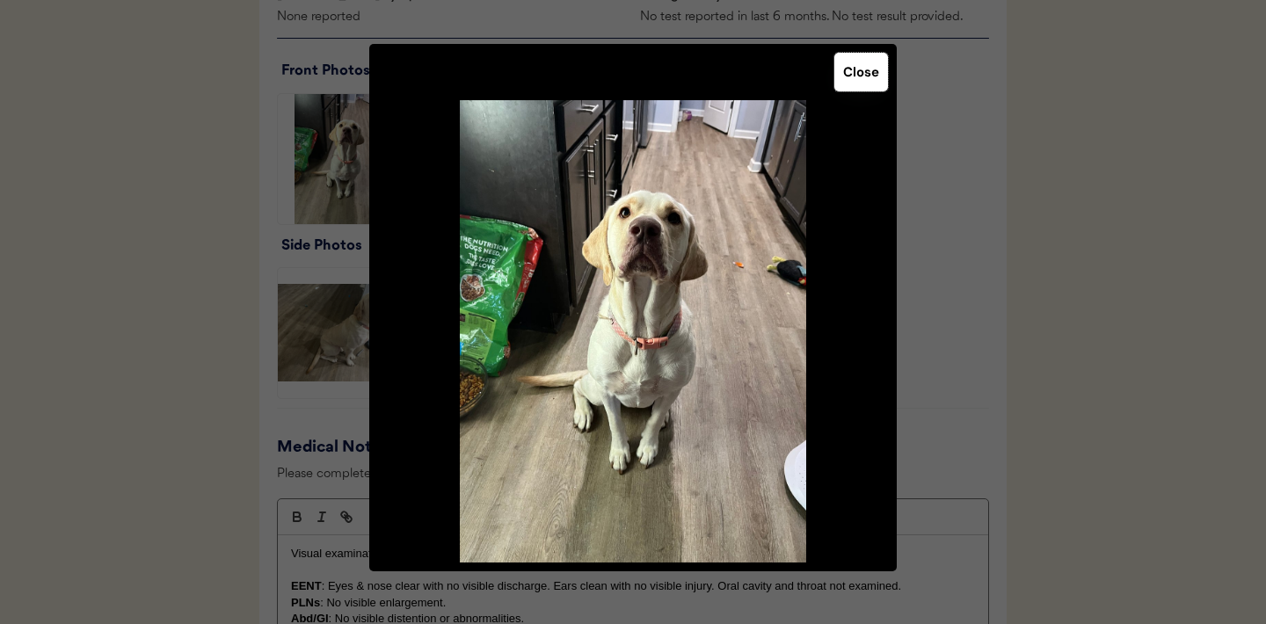
click at [867, 85] on button "Close" at bounding box center [861, 72] width 54 height 39
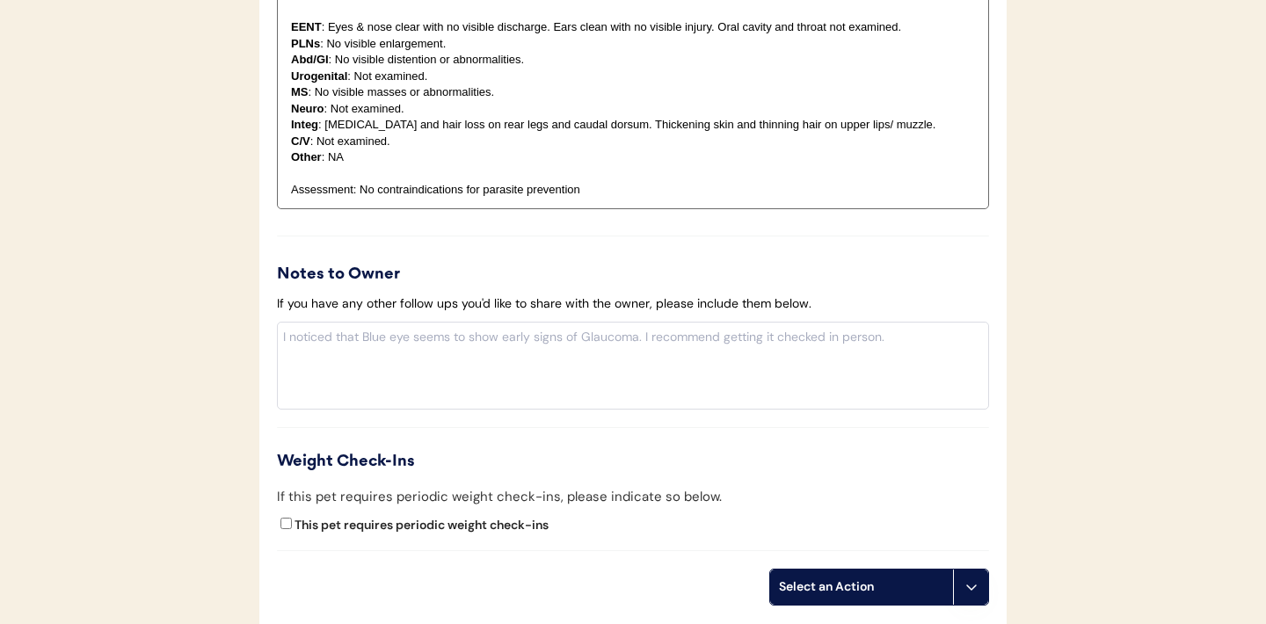
scroll to position [2041, 0]
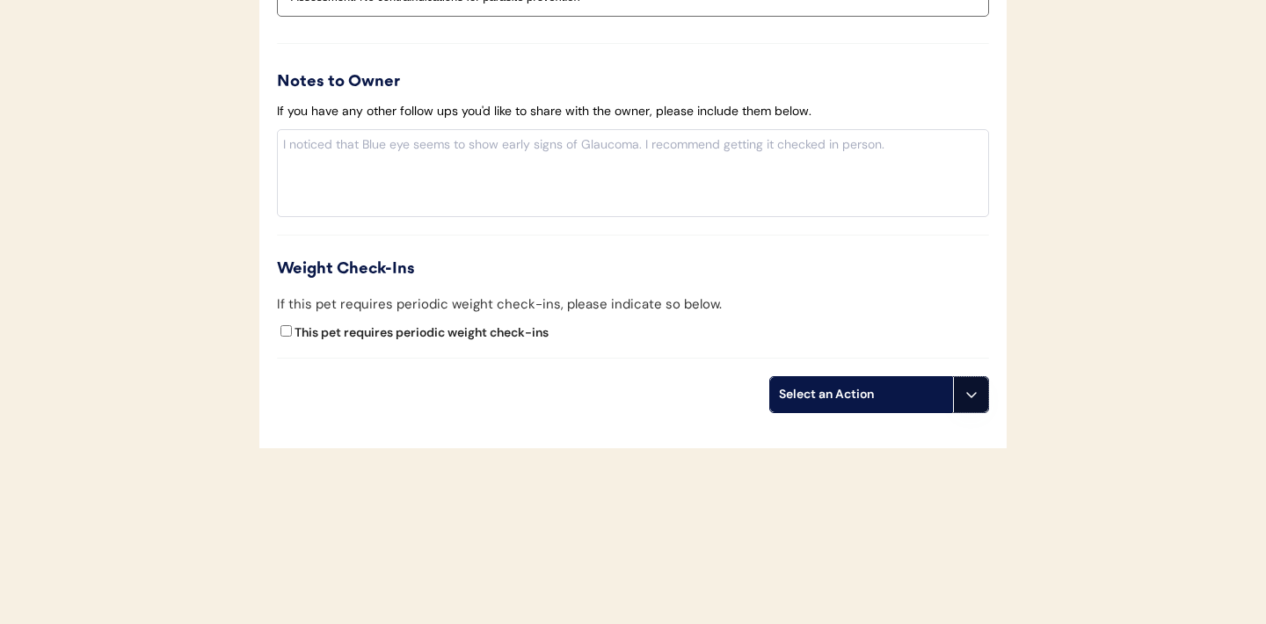
click at [979, 407] on button at bounding box center [970, 394] width 35 height 35
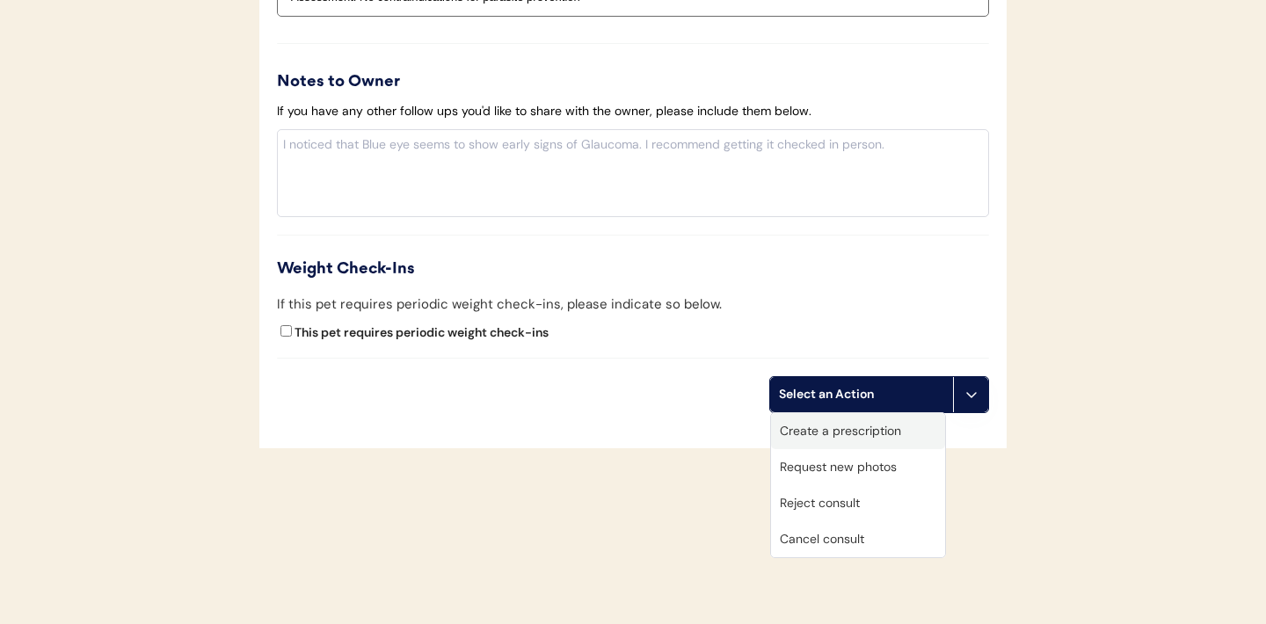
click at [855, 429] on div "Create a prescription" at bounding box center [858, 431] width 174 height 36
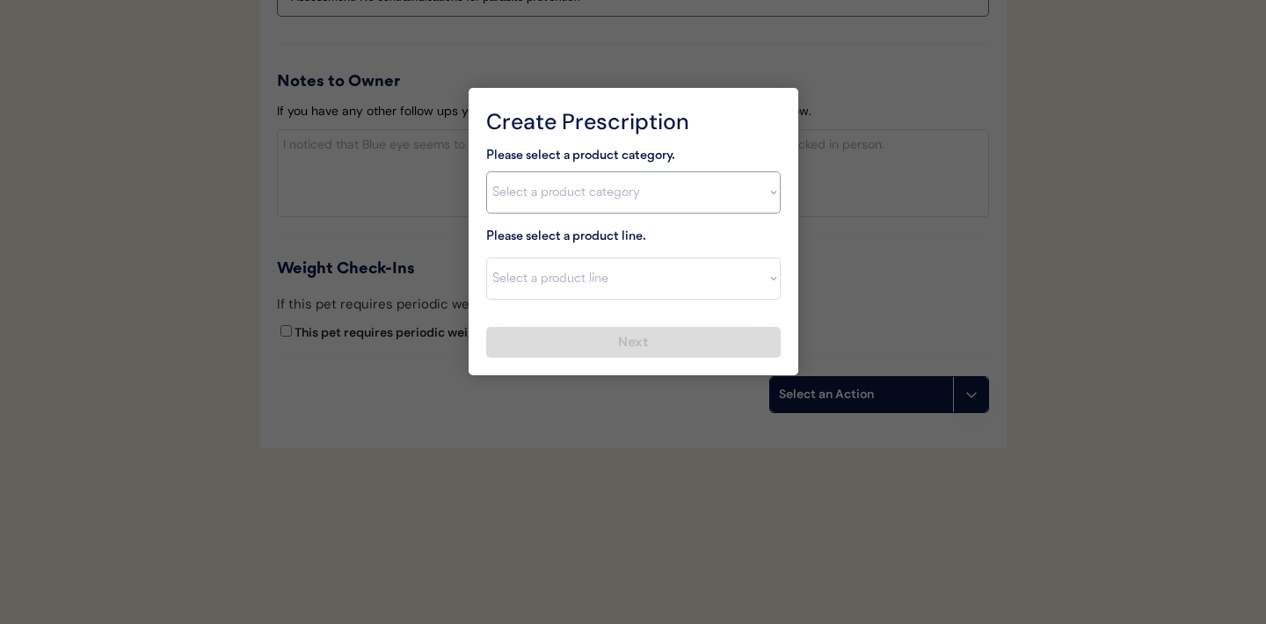
click at [766, 197] on select "Select a product category Allergies Antibiotics Anxiety Combo Parasite Preventi…" at bounding box center [633, 192] width 295 height 42
select select ""combo_parasite_prevention""
click at [754, 276] on select "Select a product line Advantage Multi for Dogs Credelio Quattro NexGard Plus Ne…" at bounding box center [633, 279] width 295 height 42
select select ""Simparica Trio""
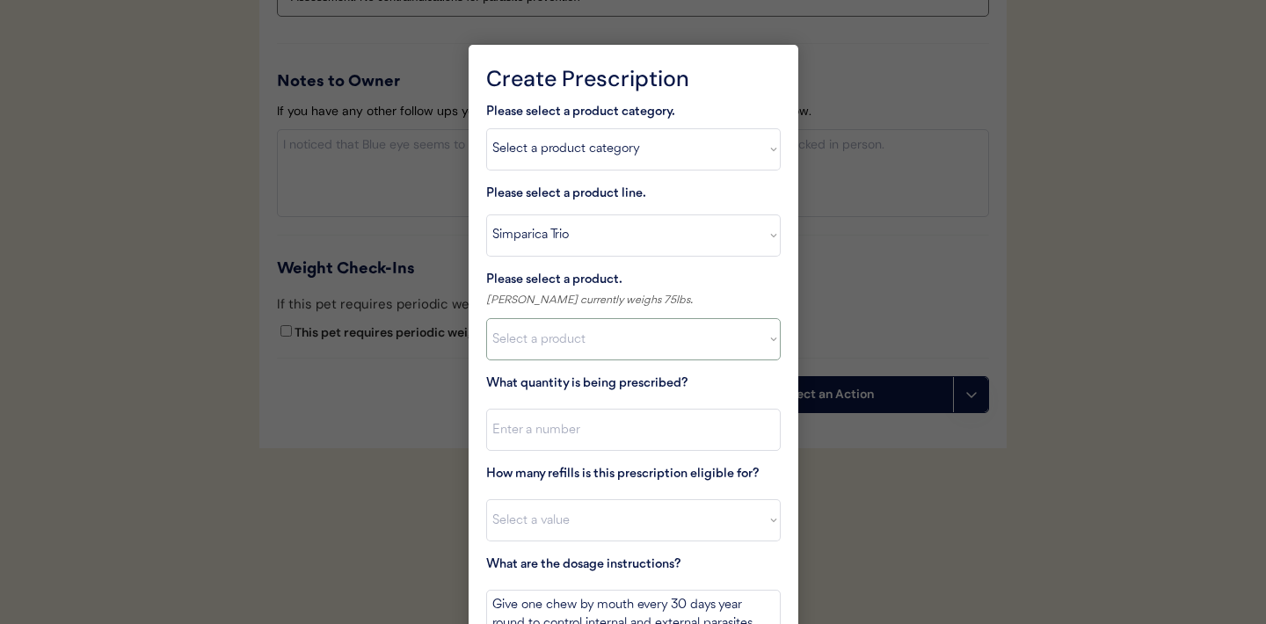
click at [767, 340] on select "Select a product Simparica Trio, 2.8 - 5.5lbs Simparica Trio, 5.6 - 11lbs Simpa…" at bounding box center [633, 339] width 295 height 42
select select ""1348695171700984260__LOOKUP__1704773707524x987977572973748600""
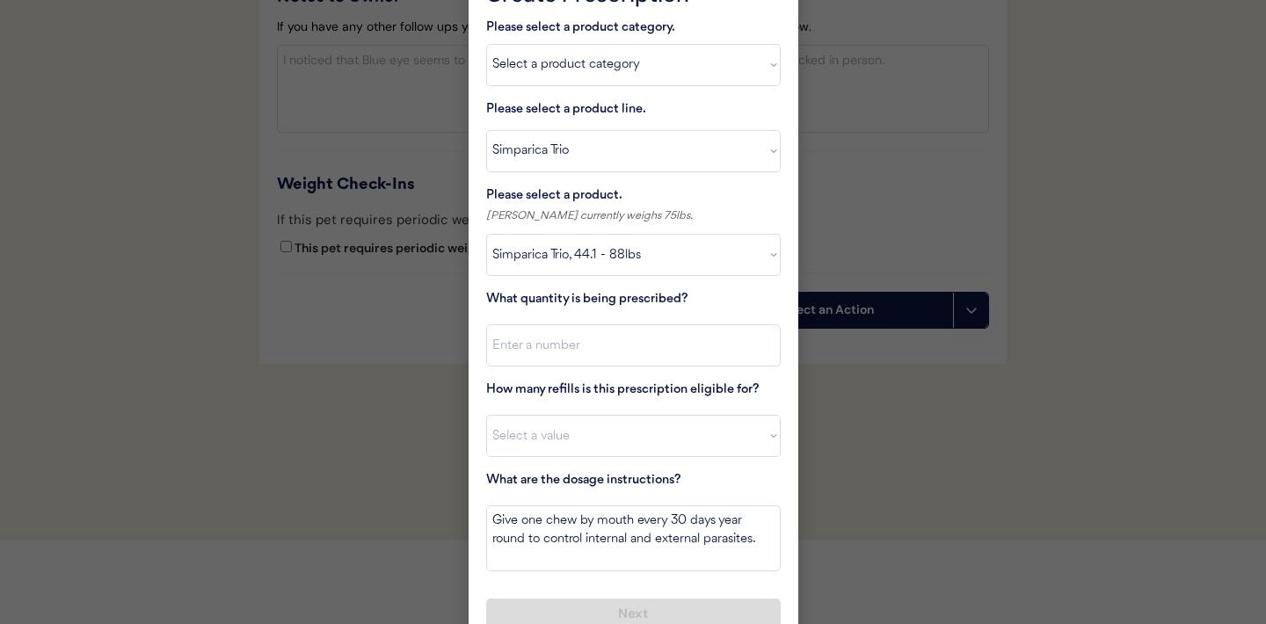
scroll to position [2124, 0]
click at [674, 362] on input "input" at bounding box center [633, 347] width 295 height 42
type input "1"
click at [615, 447] on select "Select a value 0 1 2 3 4 5 6 7 8 9 10 11" at bounding box center [633, 438] width 295 height 42
select select "11"
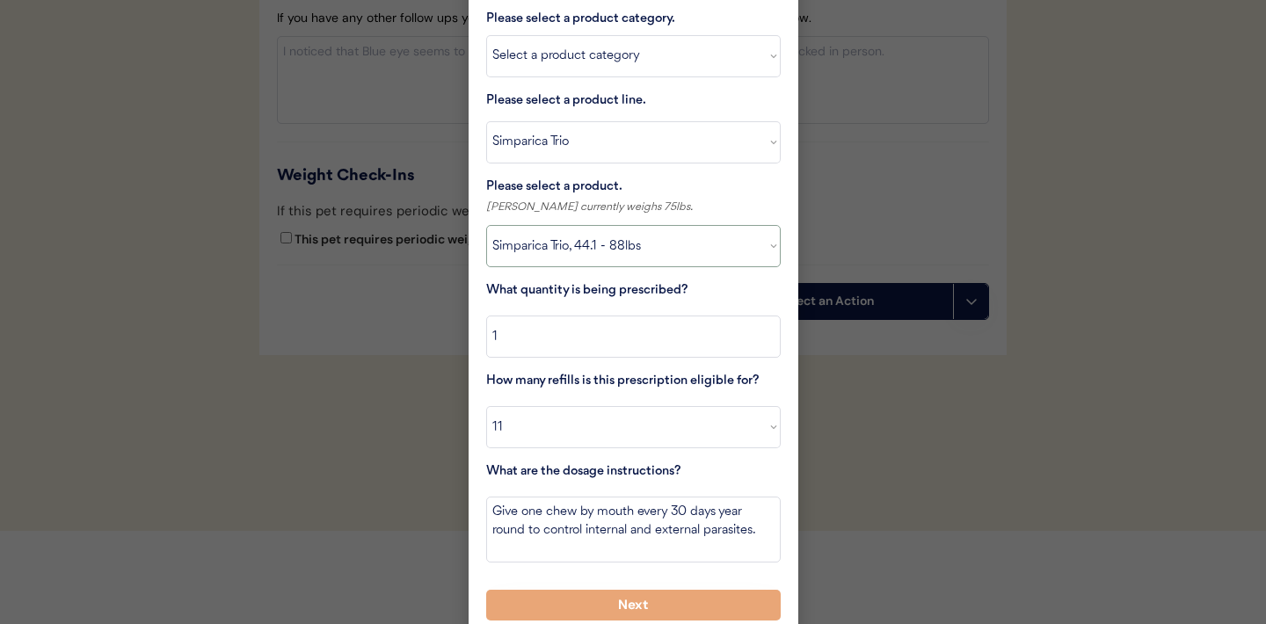
scroll to position [2149, 0]
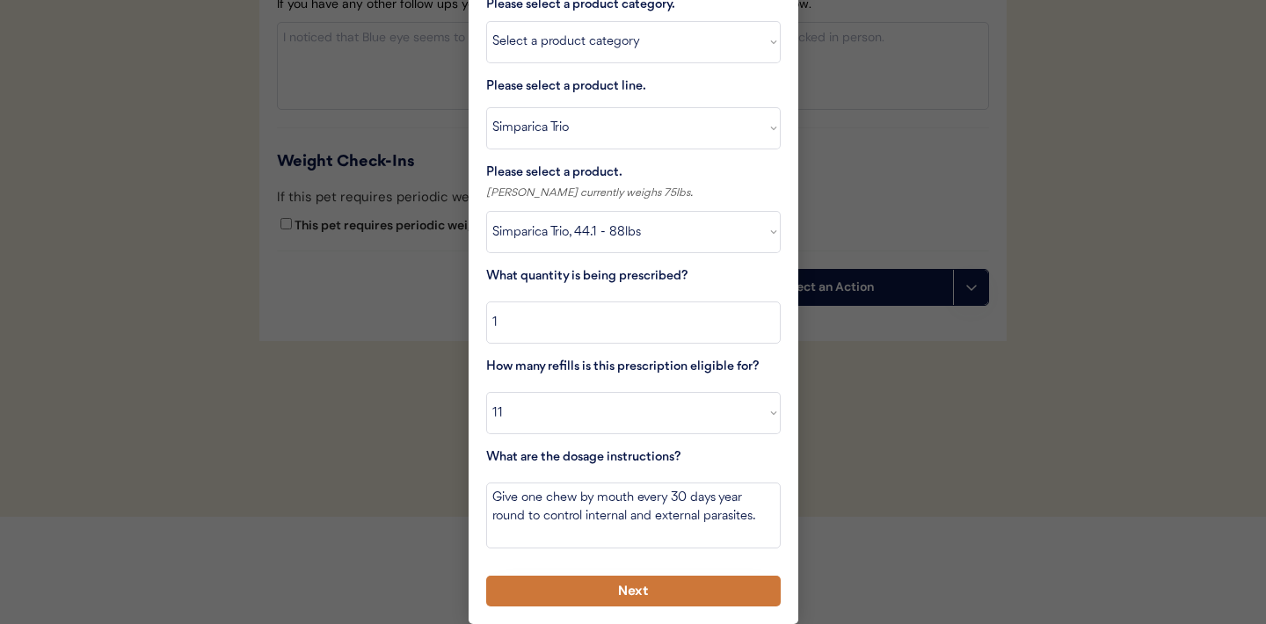
click at [618, 590] on button "Next" at bounding box center [633, 591] width 295 height 31
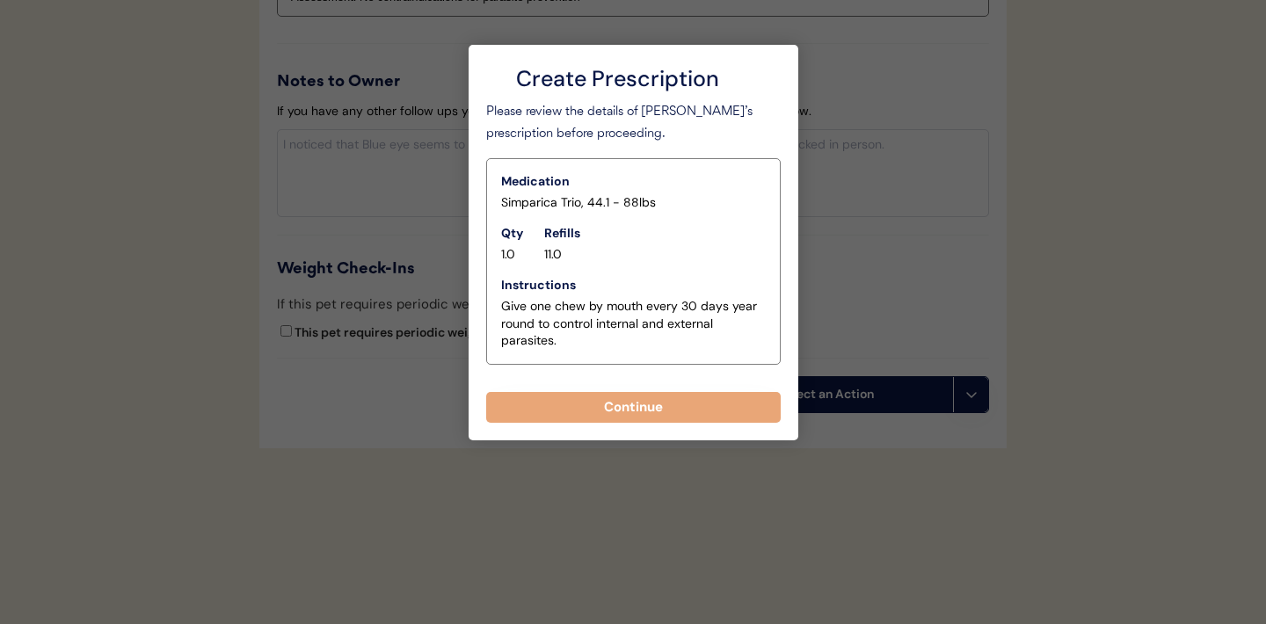
scroll to position [2041, 0]
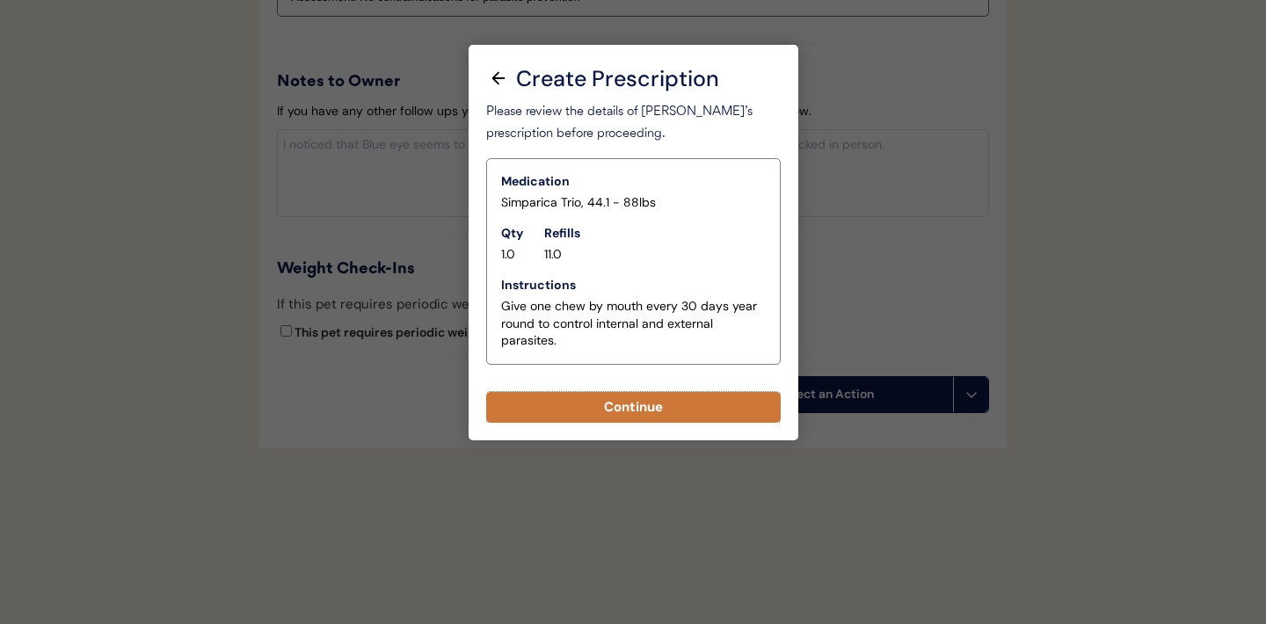
click at [629, 416] on button "Continue" at bounding box center [633, 407] width 295 height 31
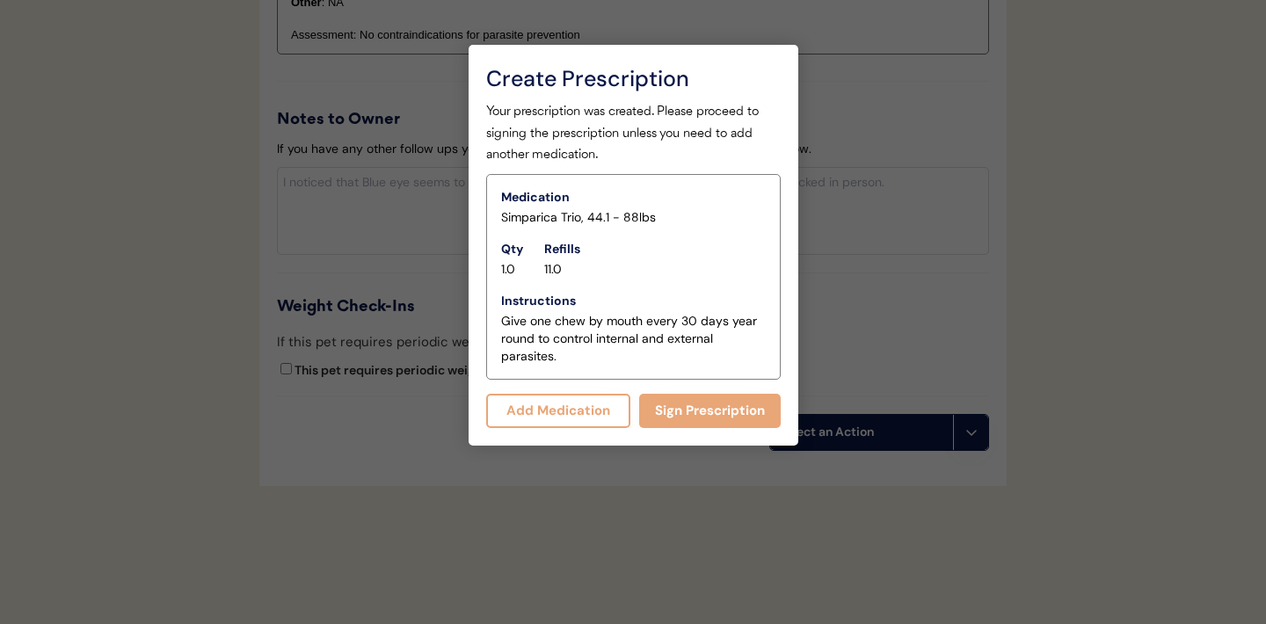
scroll to position [2079, 0]
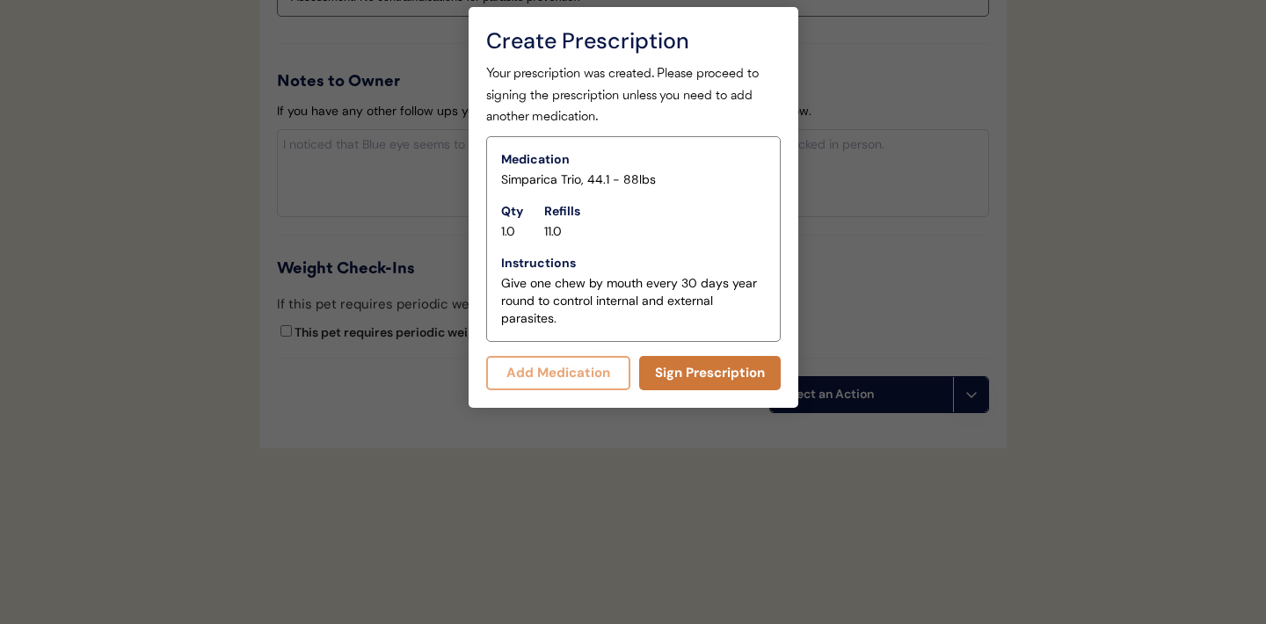
click at [687, 378] on button "Sign Prescription" at bounding box center [710, 373] width 142 height 34
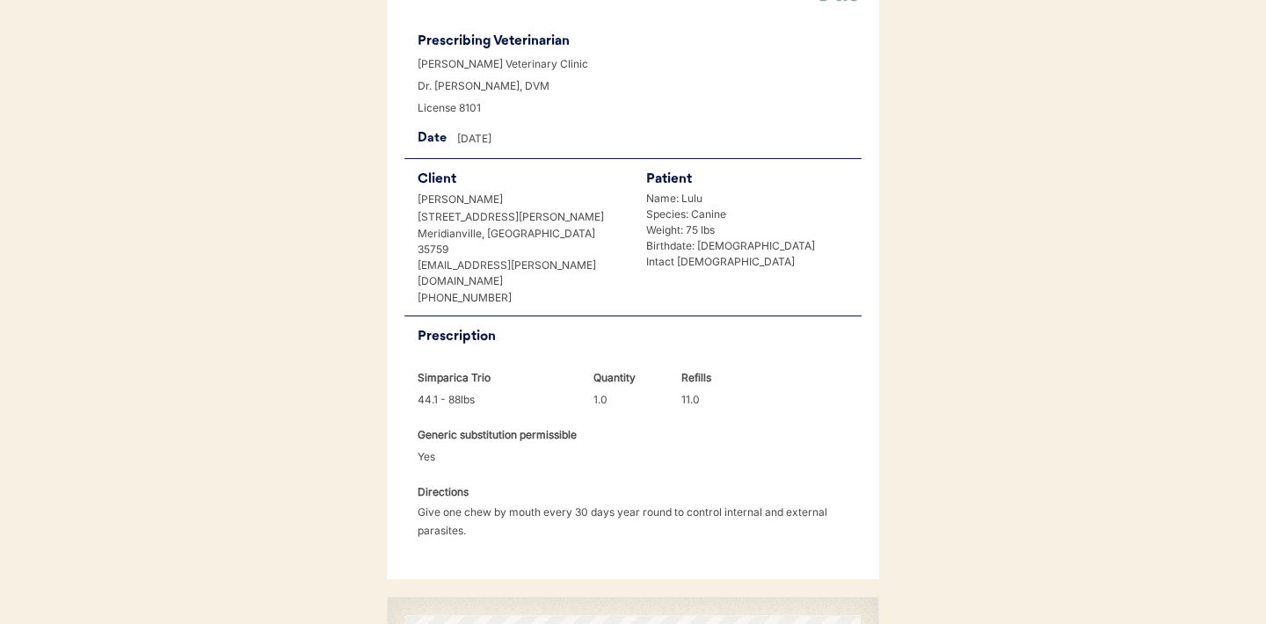
scroll to position [452, 0]
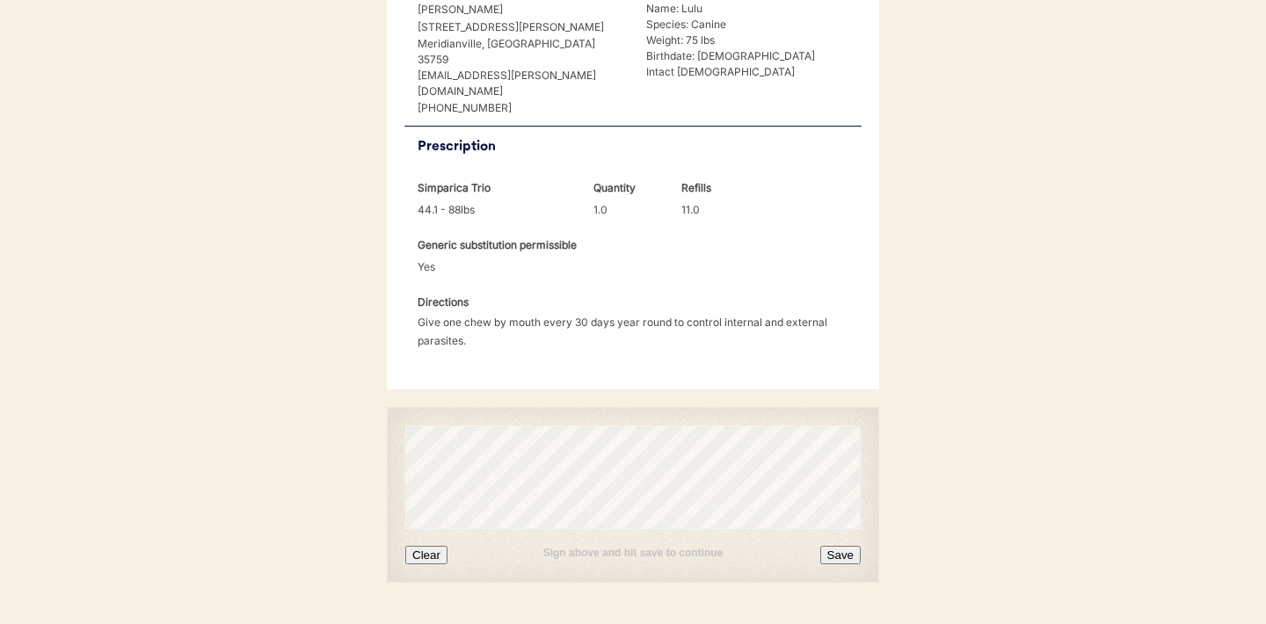
click at [426, 546] on button "Clear" at bounding box center [426, 555] width 42 height 18
click at [846, 546] on button "Save" at bounding box center [840, 555] width 40 height 18
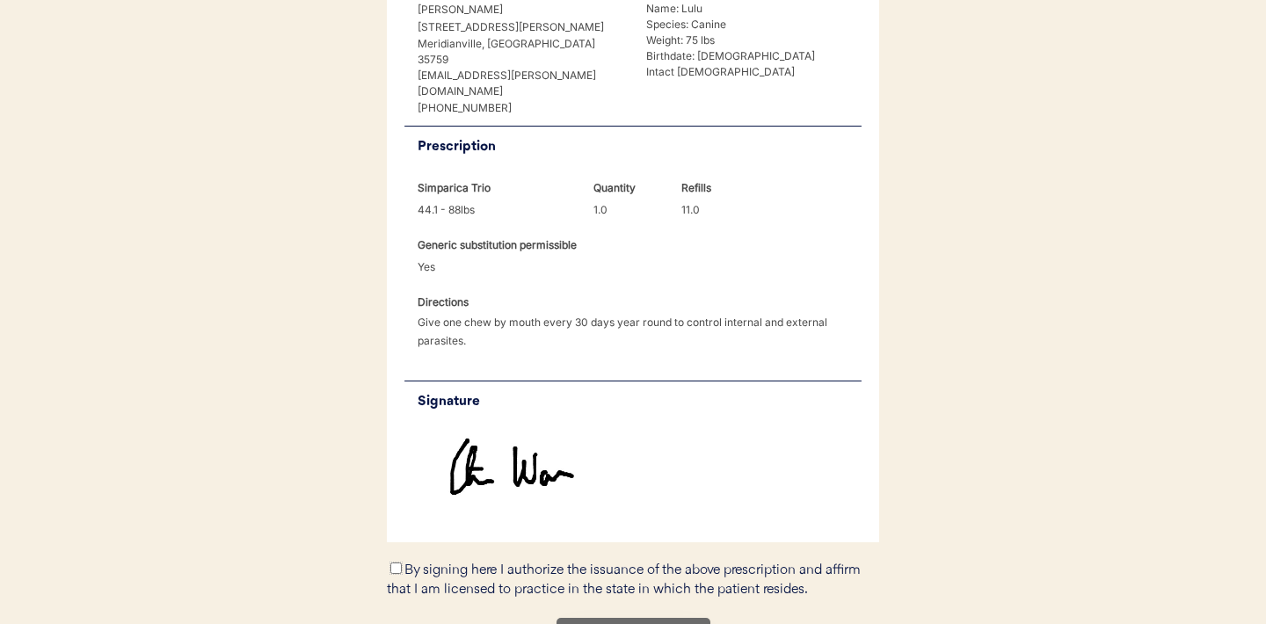
click at [399, 563] on input "By signing here I authorize the issuance of the above prescription and affirm t…" at bounding box center [395, 568] width 11 height 11
checkbox input "true"
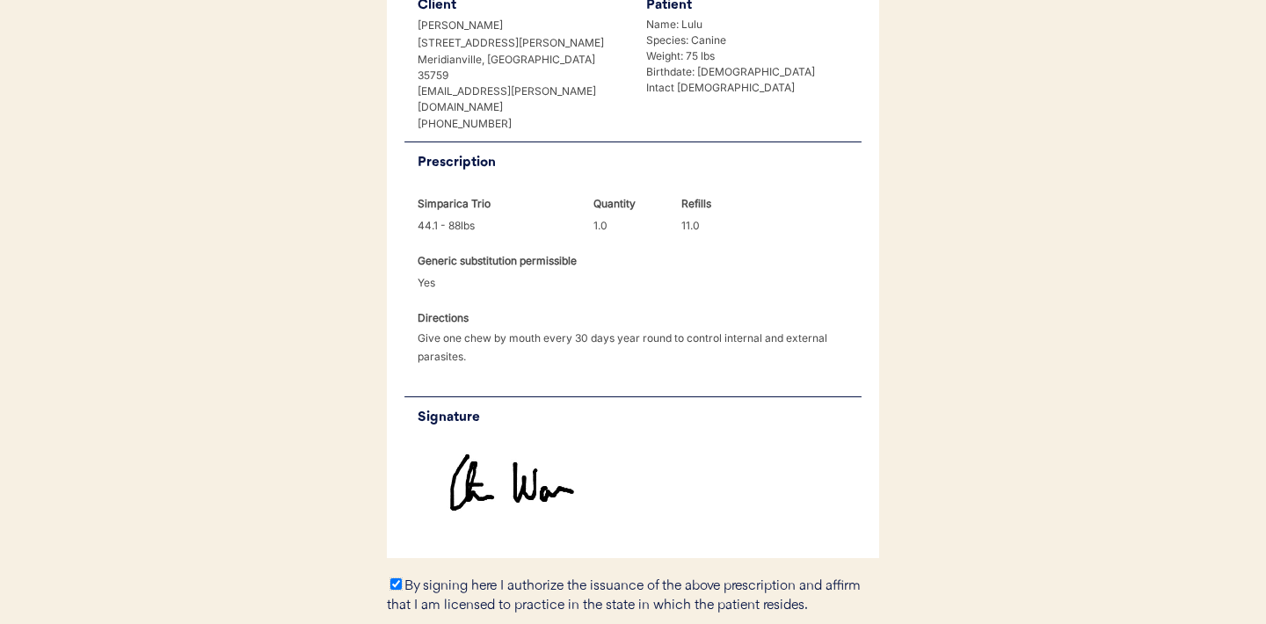
scroll to position [469, 0]
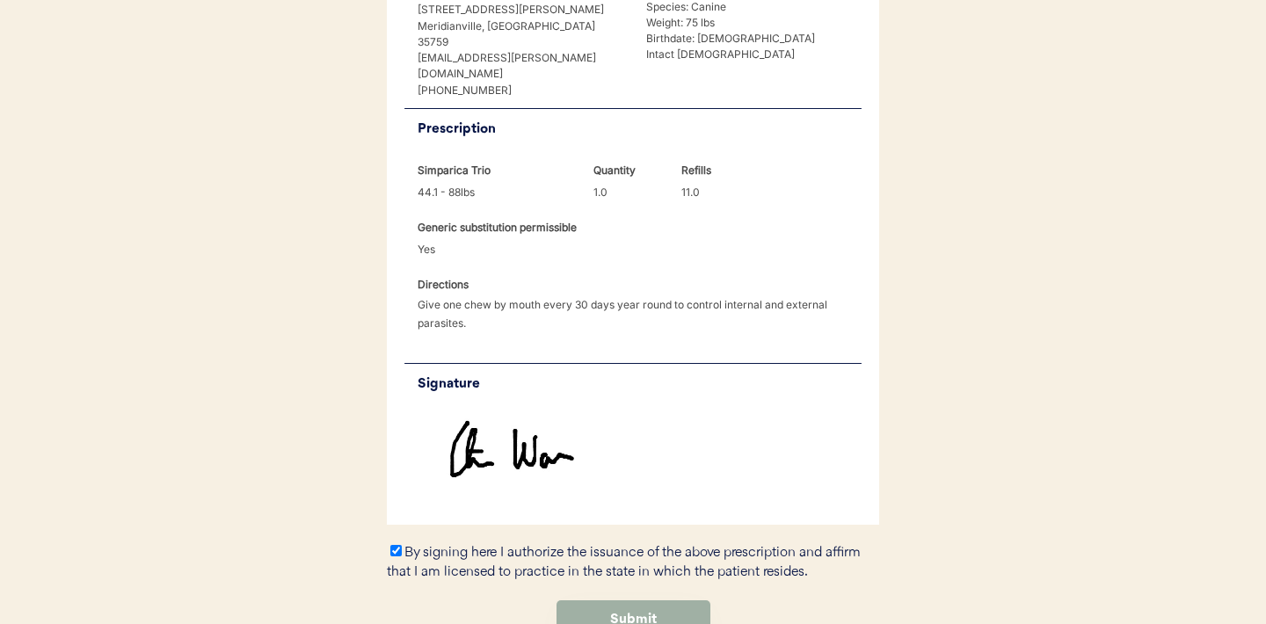
click at [639, 600] on button "Submit" at bounding box center [633, 620] width 154 height 40
